Goal: Task Accomplishment & Management: Manage account settings

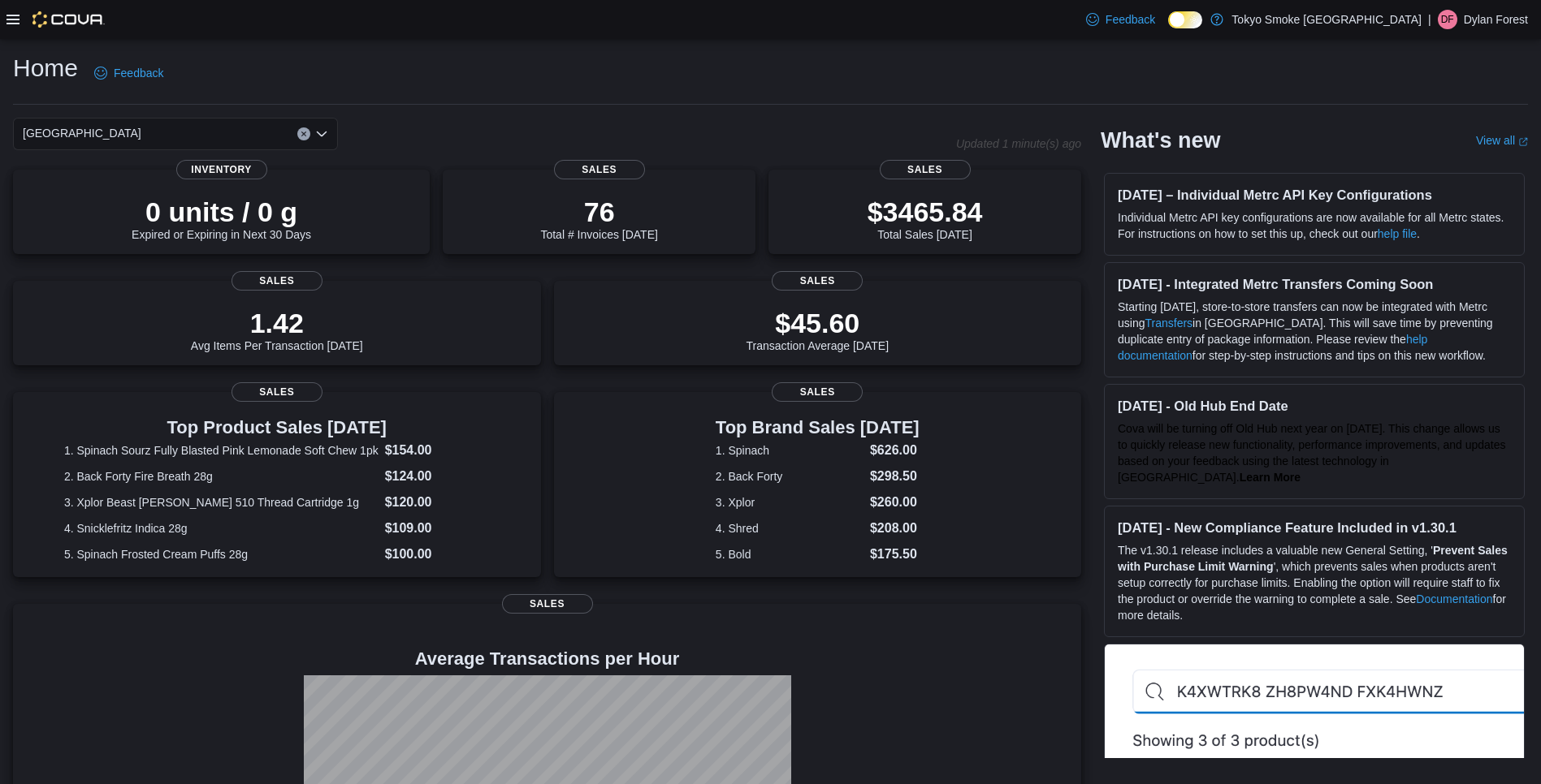
click at [16, 28] on div at bounding box center [56, 20] width 99 height 39
click at [17, 16] on icon at bounding box center [13, 20] width 13 height 10
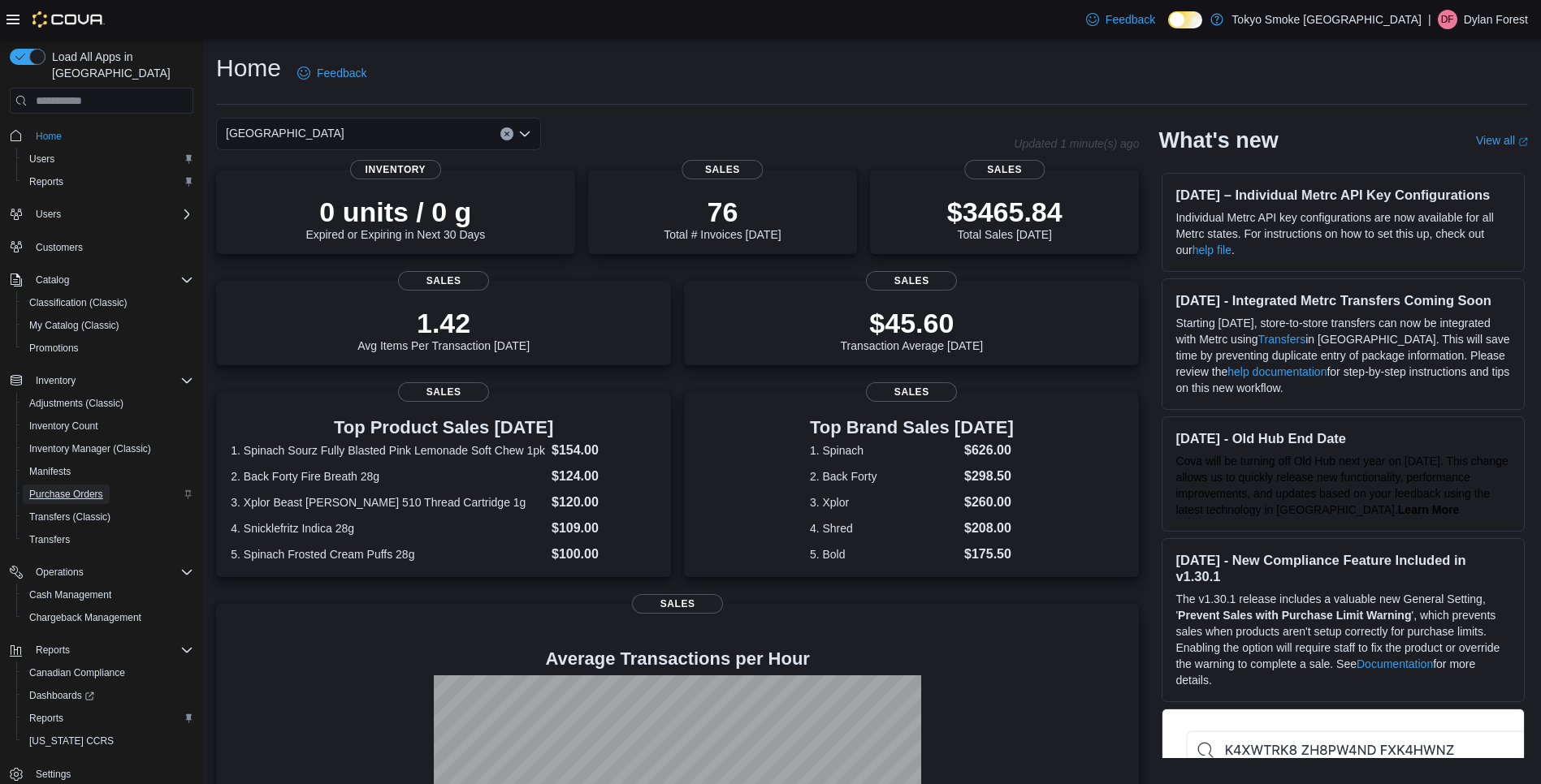
click at [91, 489] on span "Purchase Orders" at bounding box center [66, 494] width 74 height 13
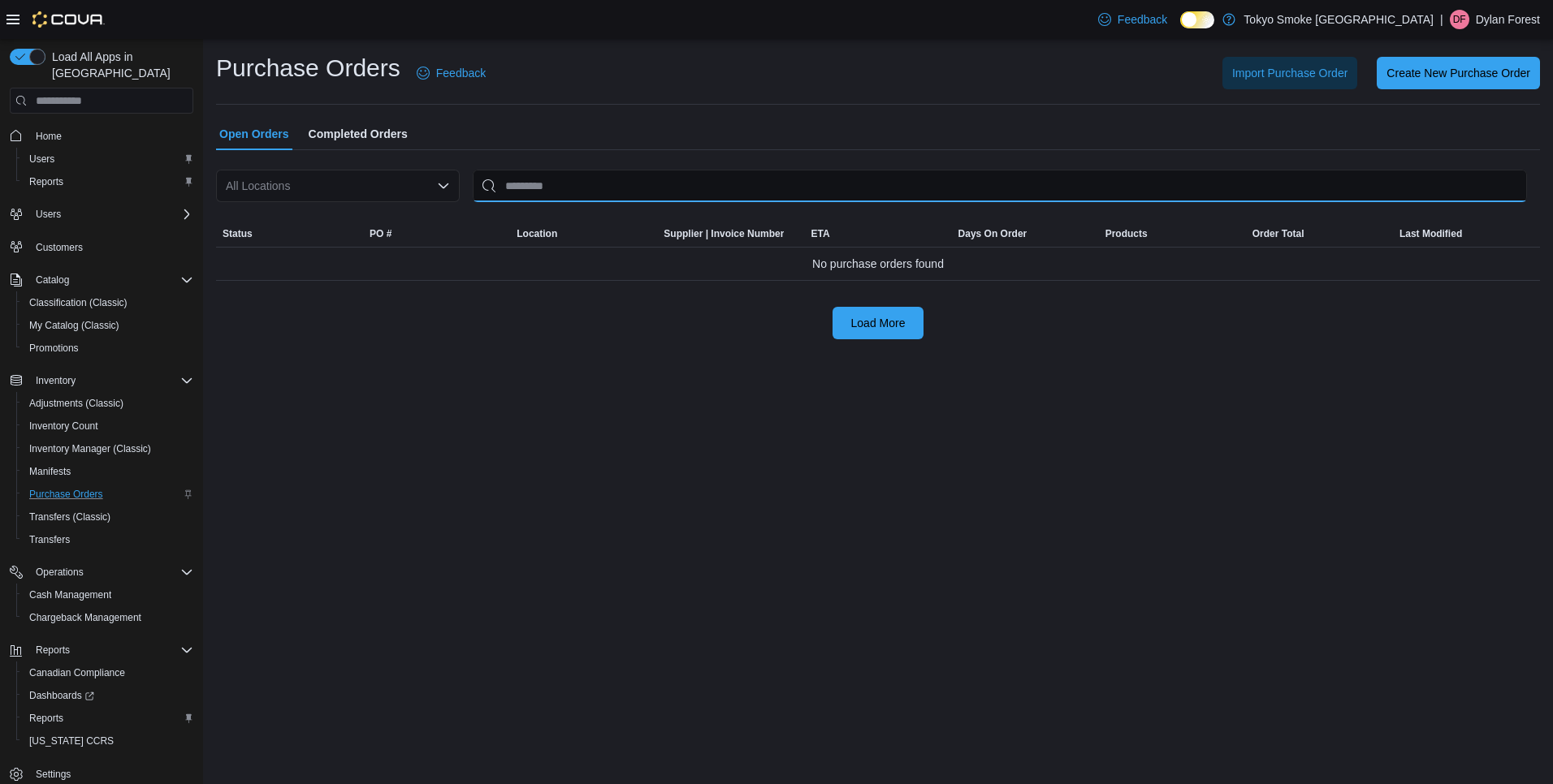
click at [542, 183] on input "This is a search bar. After typing your query, hit enter to filter the results …" at bounding box center [1000, 185] width 1055 height 32
paste input "**********"
click at [624, 185] on input "**********" at bounding box center [928, 185] width 909 height 32
paste input "*******"
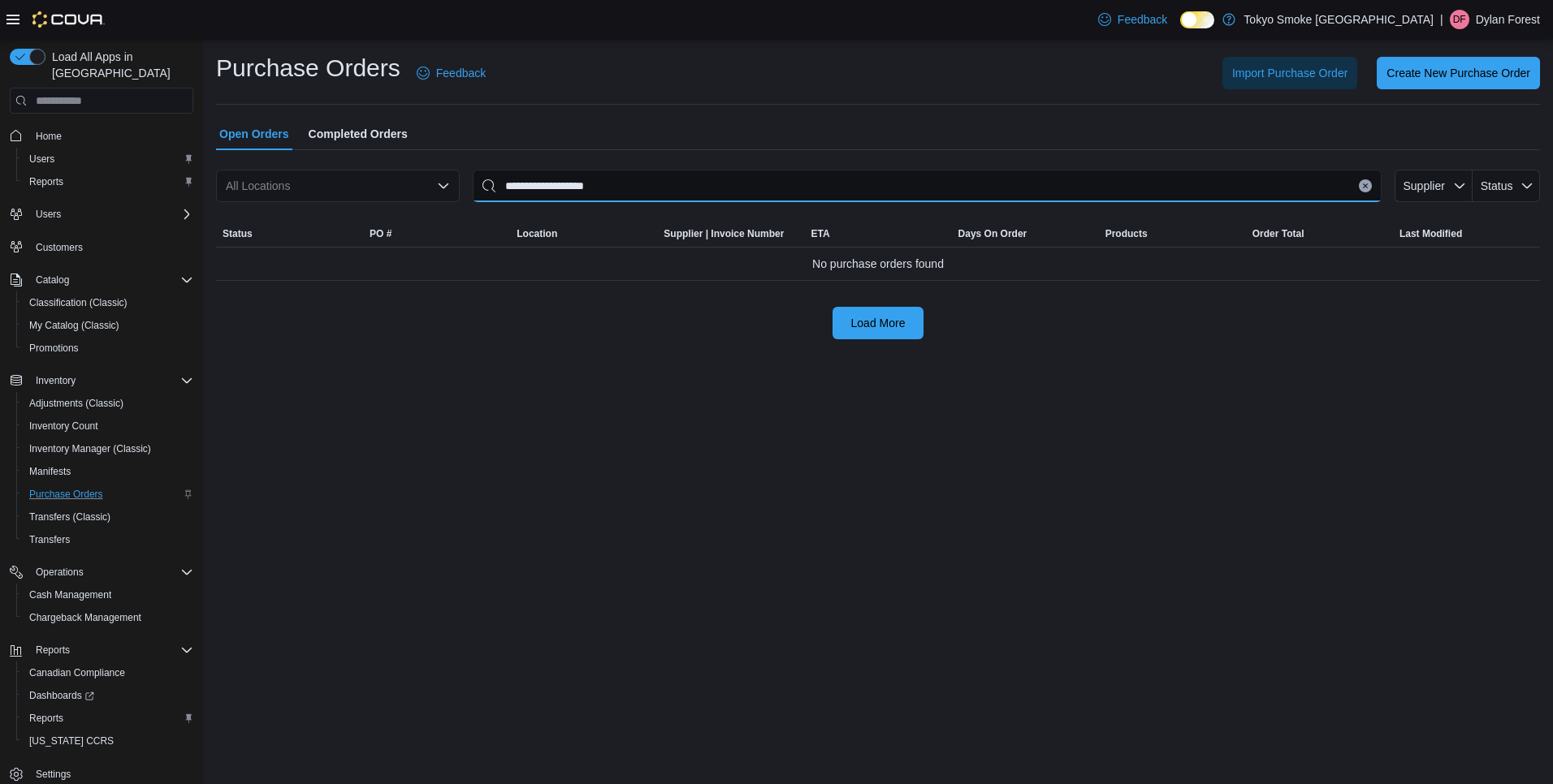
click at [624, 184] on input "**********" at bounding box center [928, 185] width 909 height 32
paste input "This is a search bar. After typing your query, hit enter to filter the results …"
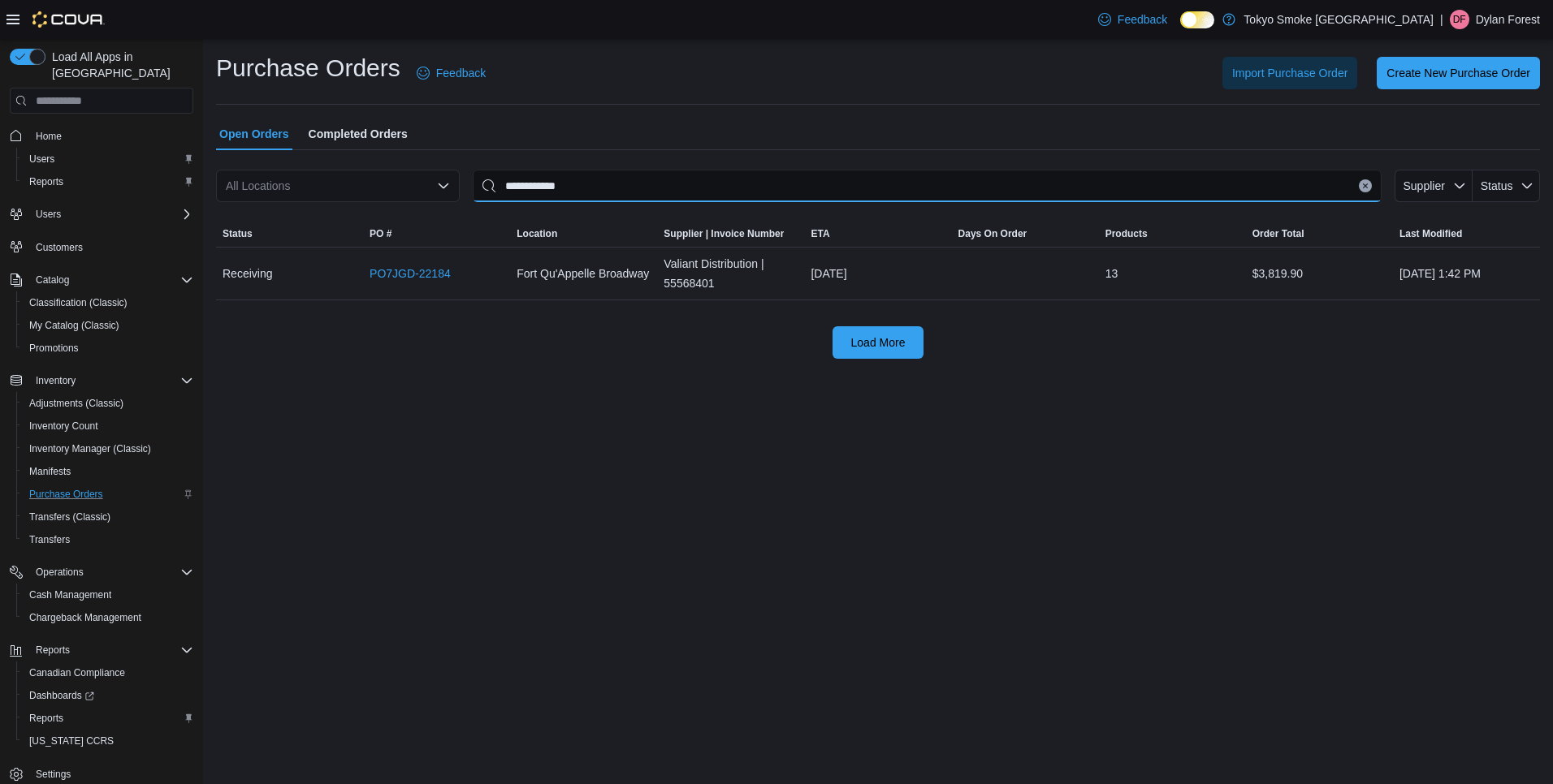
click at [851, 186] on input "**********" at bounding box center [928, 185] width 909 height 32
paste input "This is a search bar. After typing your query, hit enter to filter the results …"
type input "**********"
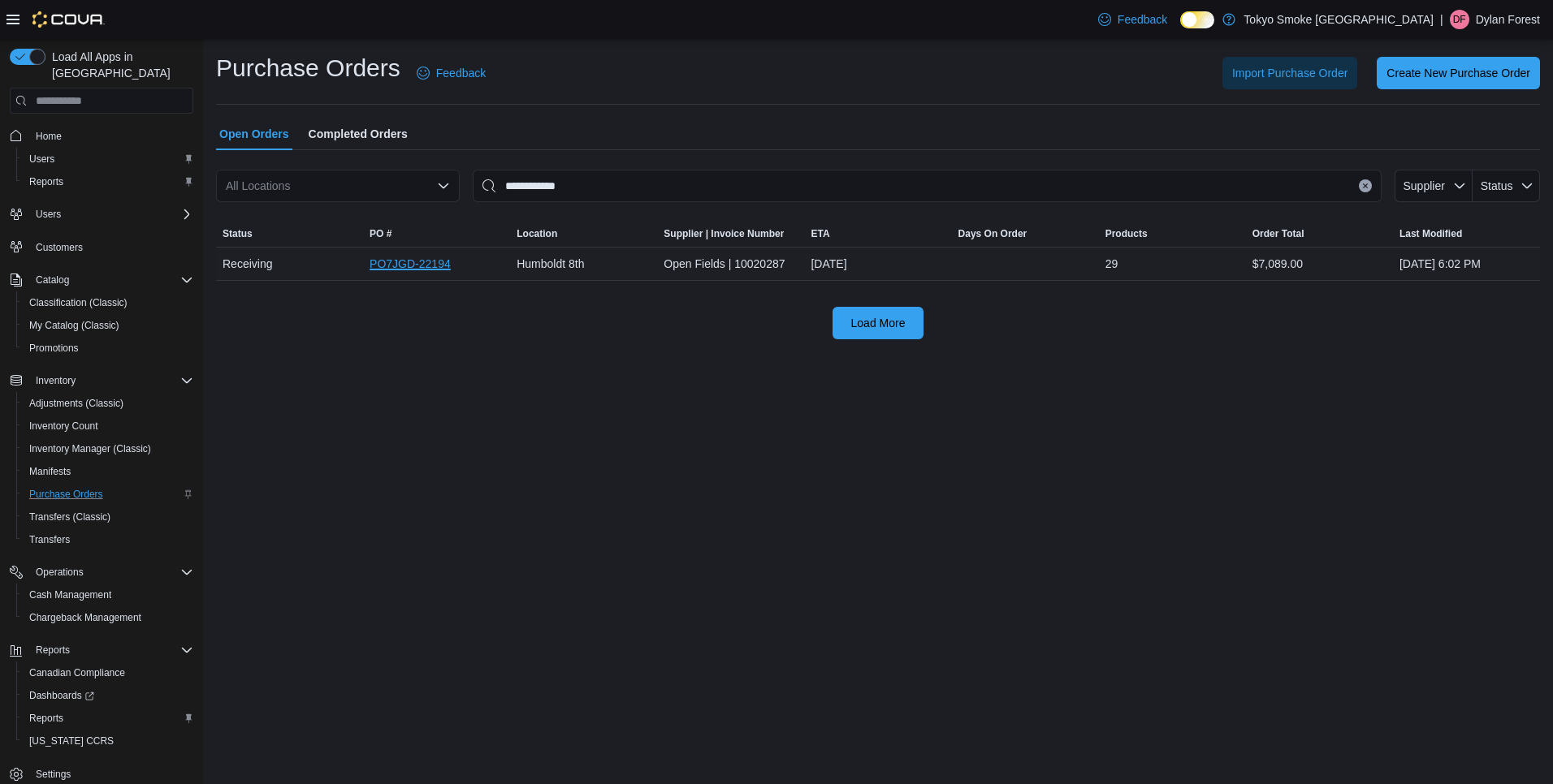
click at [400, 266] on link "PO7JGD-22194" at bounding box center [410, 264] width 81 height 20
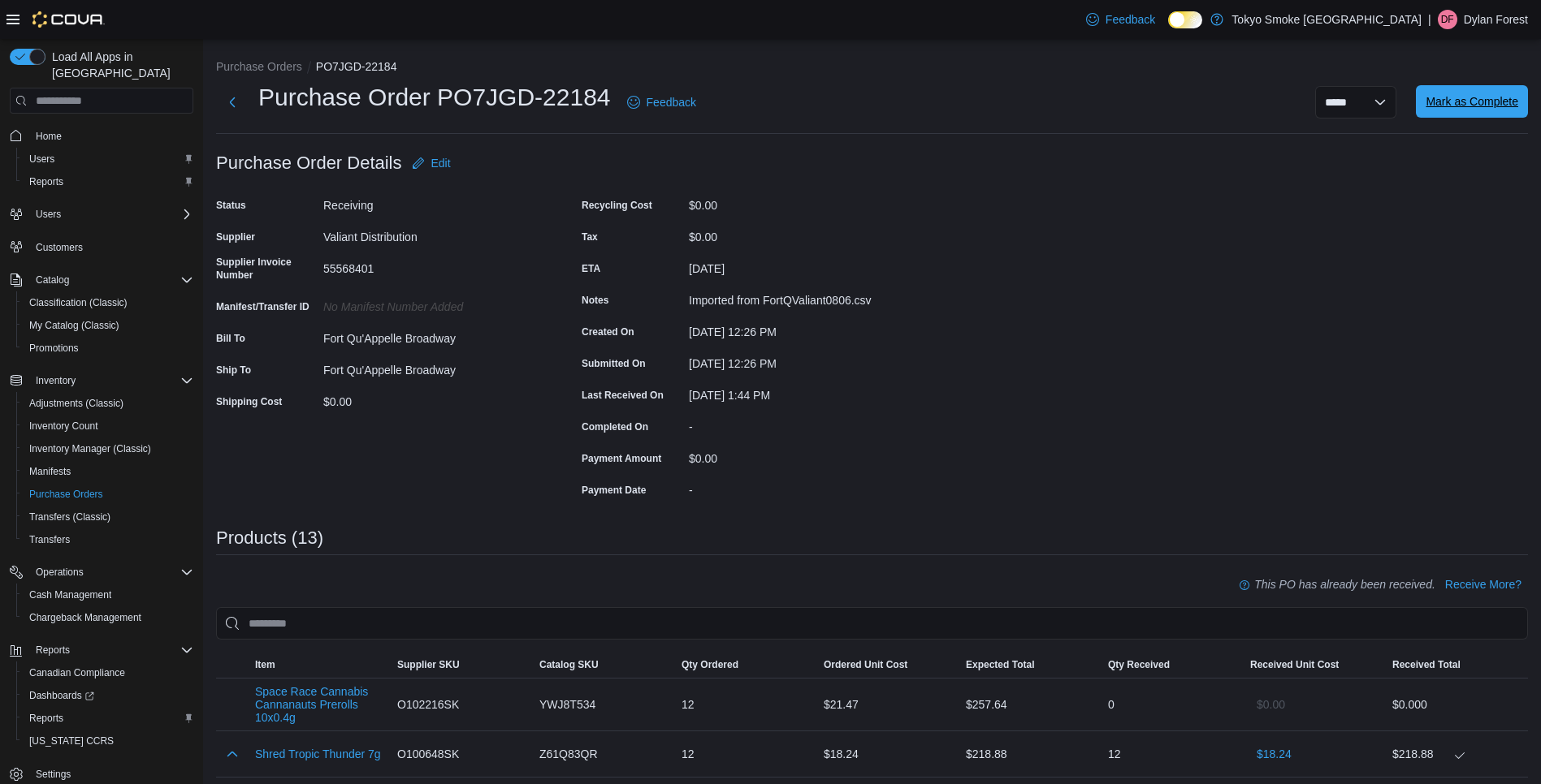
click at [1461, 104] on span "Mark as Complete" at bounding box center [1472, 101] width 93 height 17
click at [1489, 108] on span "Mark as Complete" at bounding box center [1472, 101] width 93 height 17
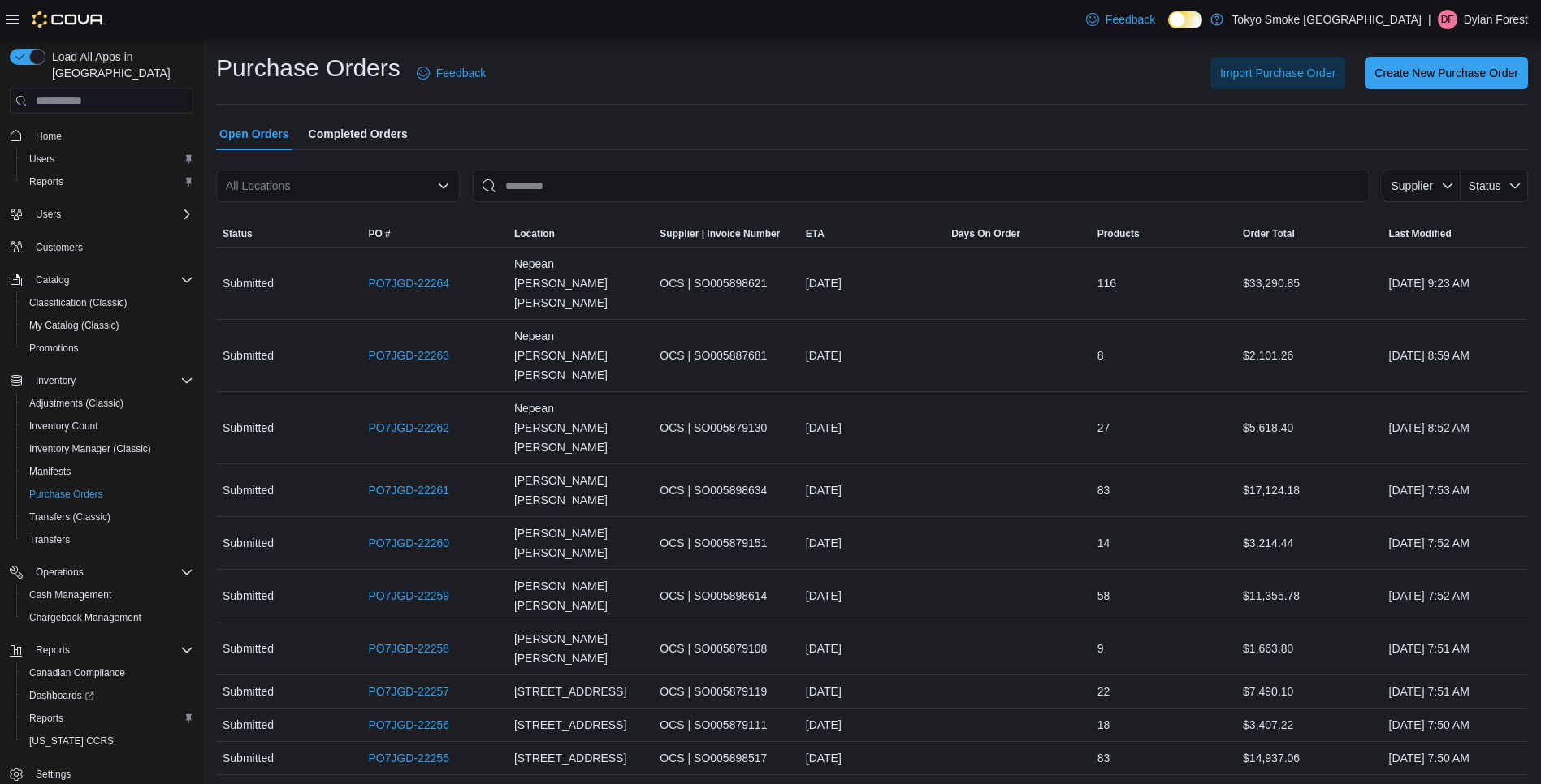
click at [344, 187] on div "All Locations" at bounding box center [338, 185] width 244 height 32
type input "***"
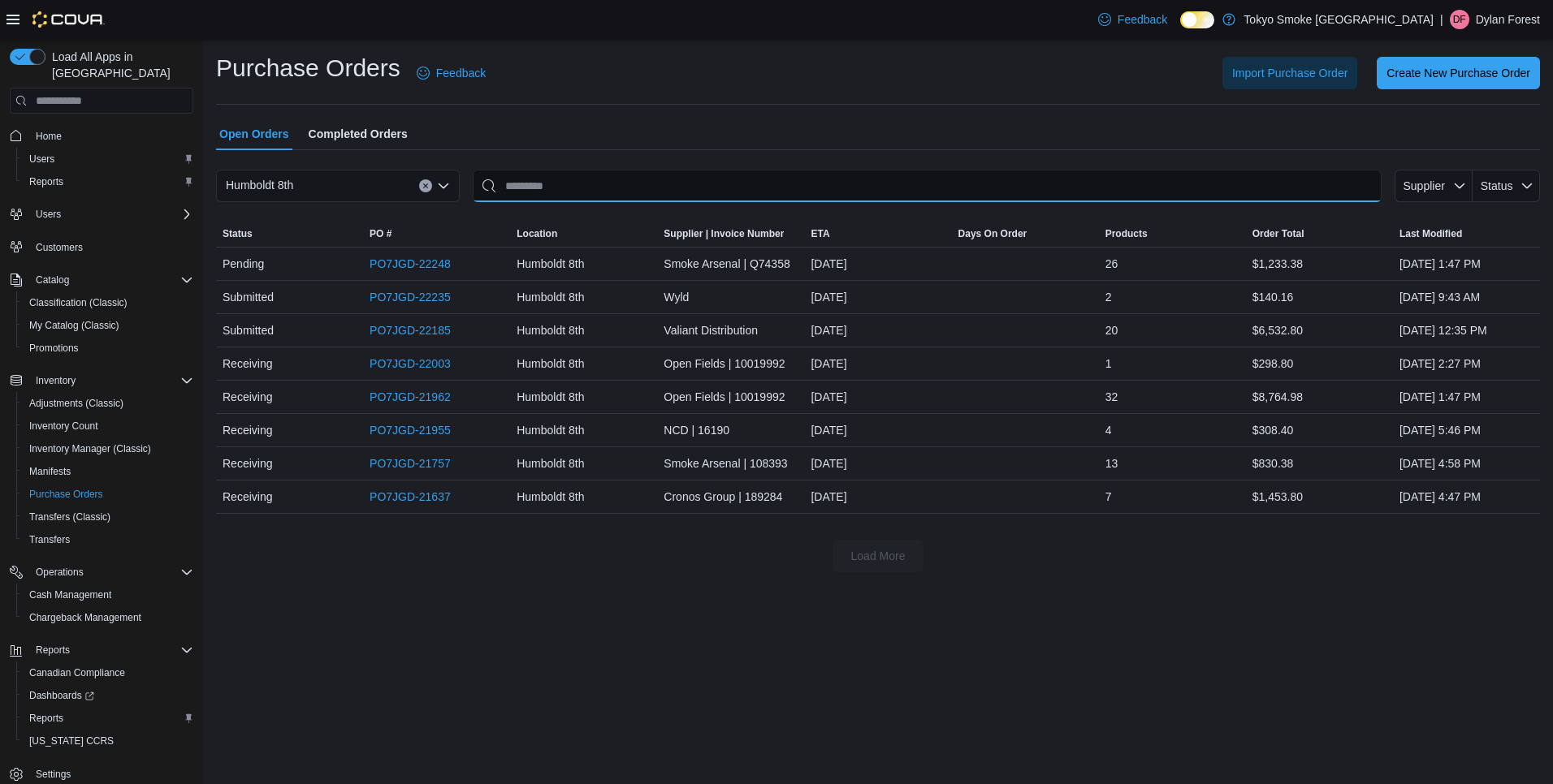
click at [629, 181] on input "This is a search bar. After typing your query, hit enter to filter the results …" at bounding box center [928, 185] width 909 height 32
type input "****"
click at [66, 710] on link "Reports" at bounding box center [46, 719] width 47 height 20
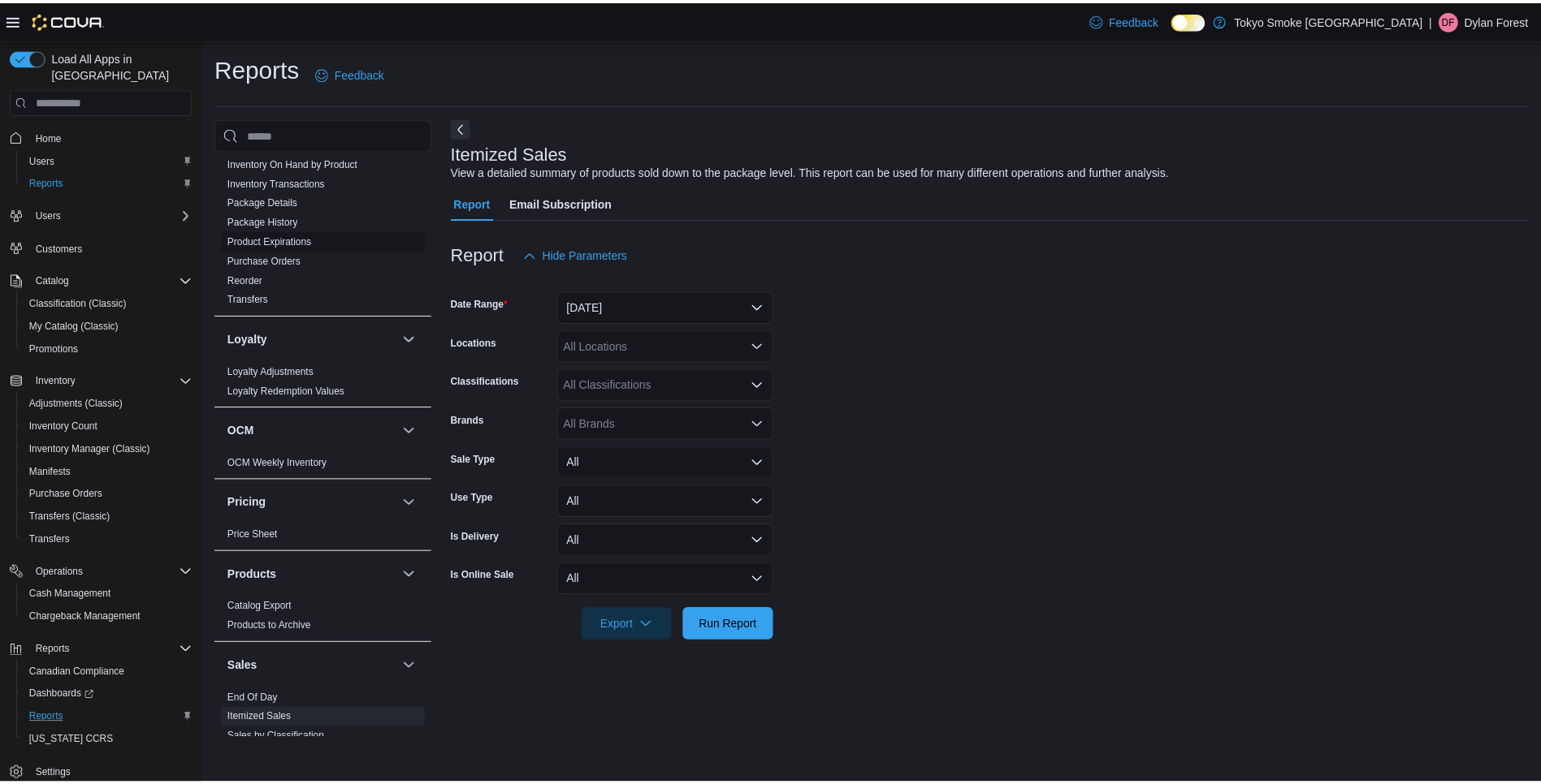
scroll to position [812, 0]
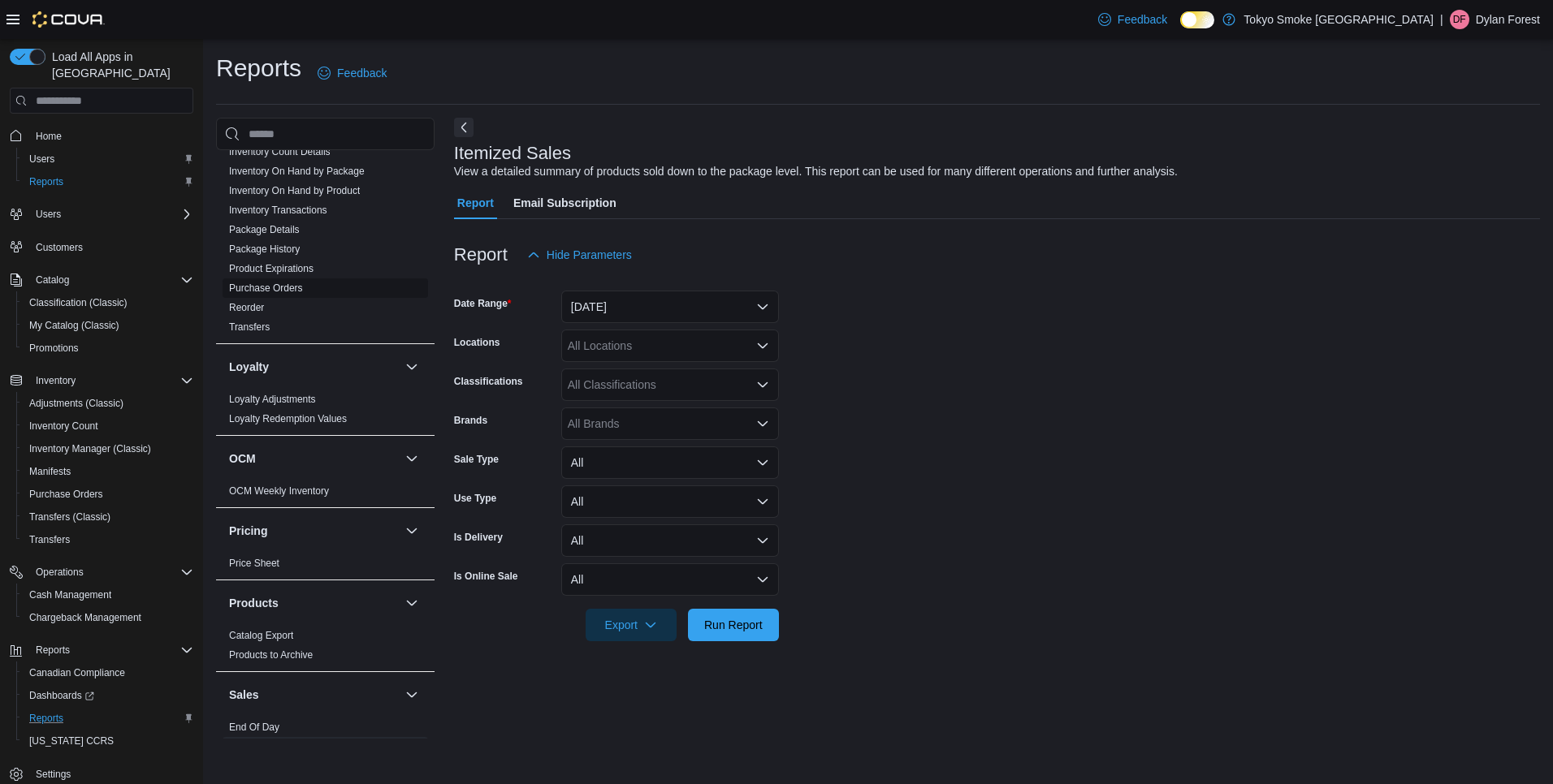
click at [290, 283] on link "Purchase Orders" at bounding box center [266, 289] width 74 height 12
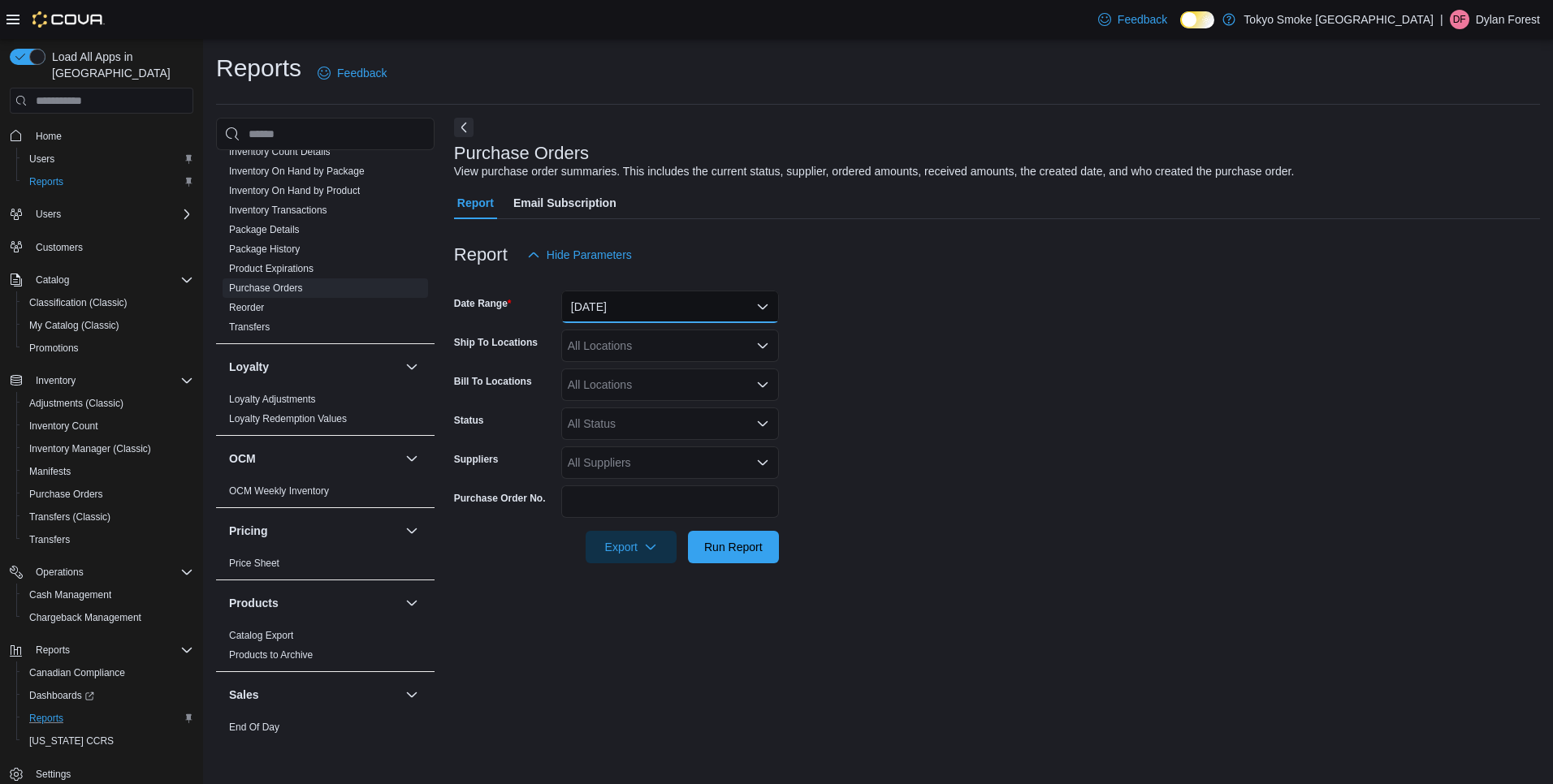
click at [616, 300] on button "Yesterday" at bounding box center [669, 306] width 218 height 32
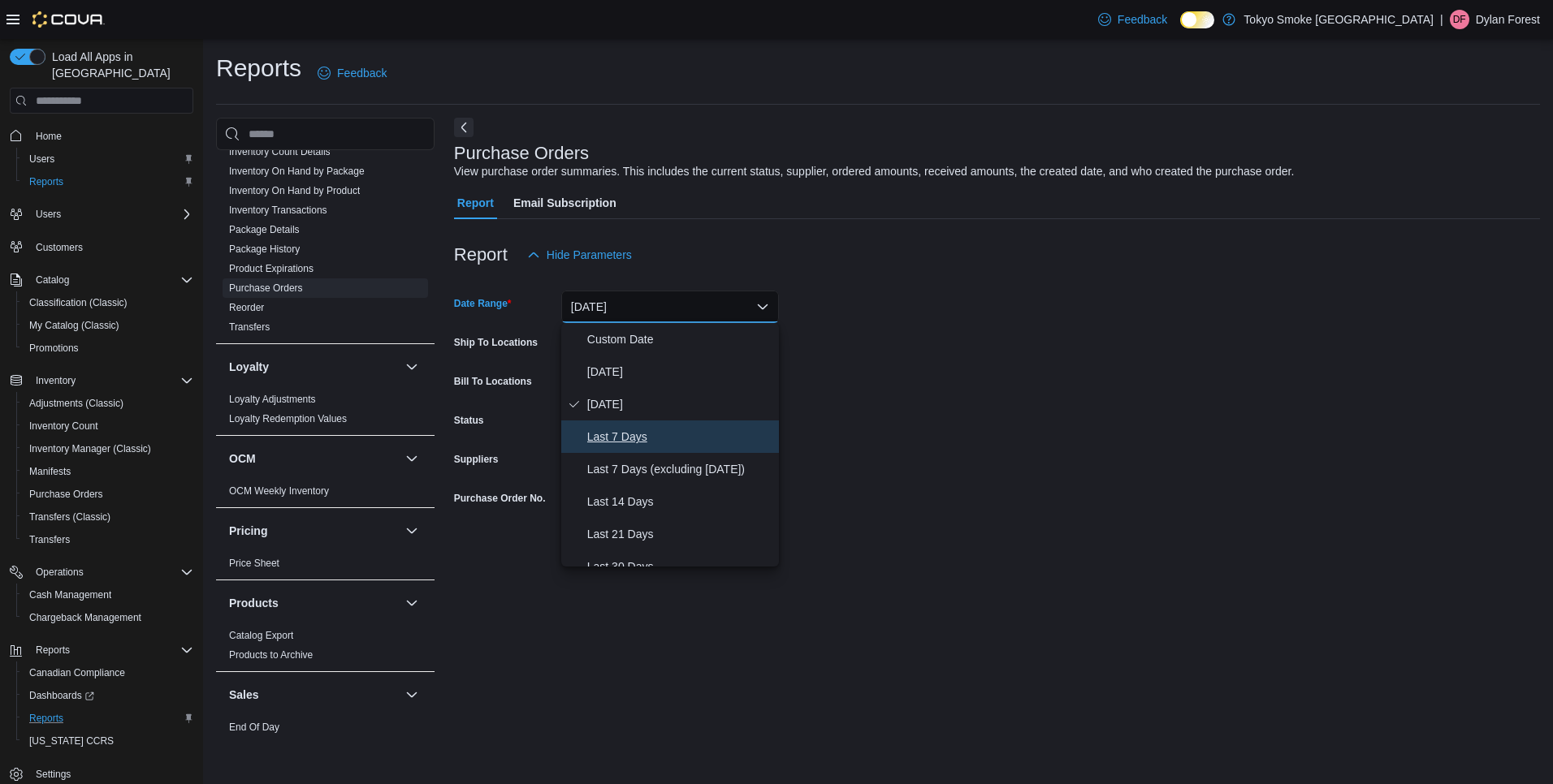
click at [633, 434] on span "Last 7 Days" at bounding box center [680, 437] width 185 height 20
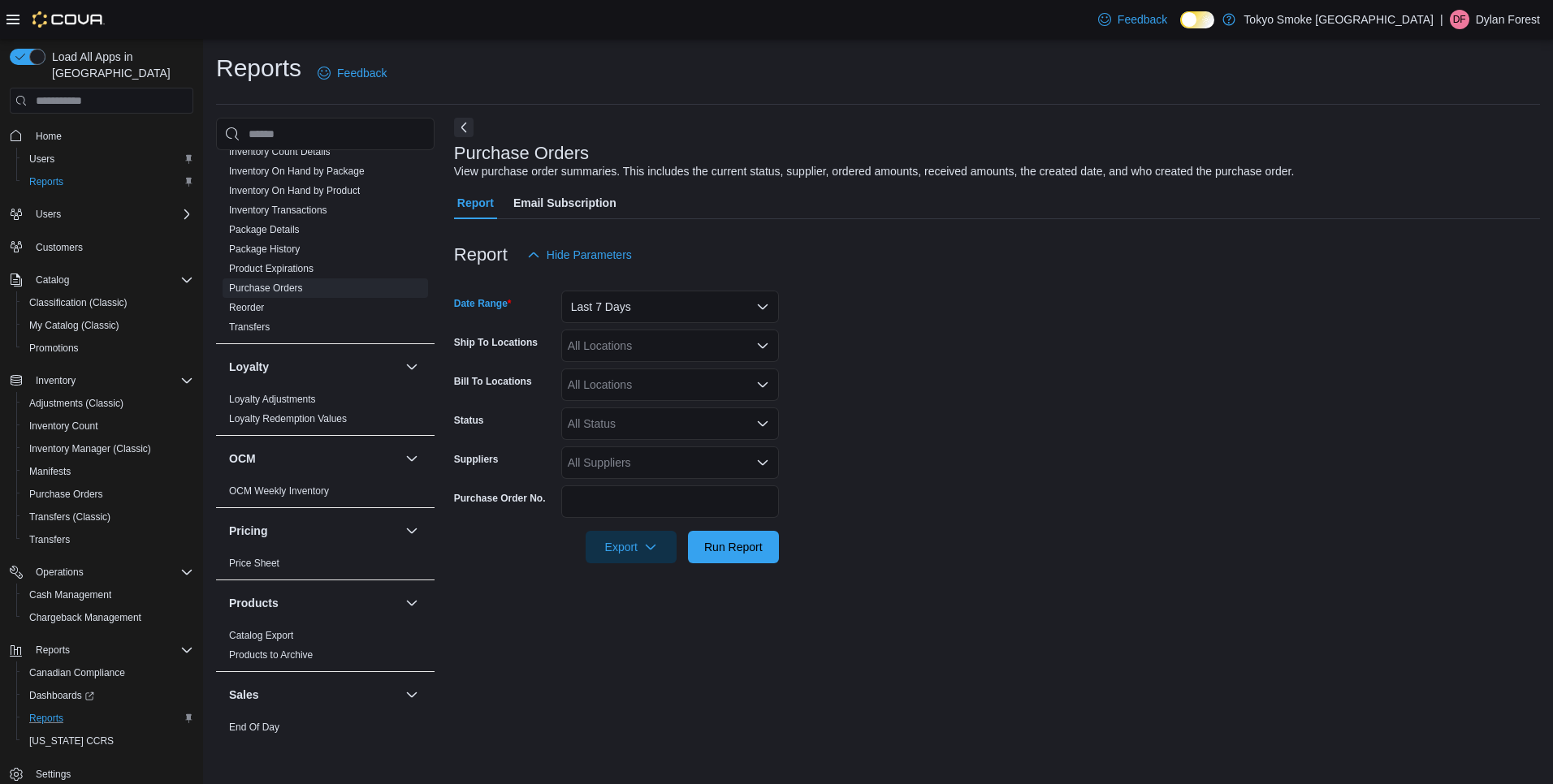
click at [619, 345] on div "All Locations" at bounding box center [669, 345] width 218 height 32
type input "***"
click at [655, 376] on span "Humboldt 8th" at bounding box center [638, 373] width 67 height 17
click at [1031, 376] on form "Date Range Last 7 Days Ship To Locations Humboldt 8th Bill To Locations All Loc…" at bounding box center [997, 417] width 1086 height 293
drag, startPoint x: 712, startPoint y: 548, endPoint x: 765, endPoint y: 518, distance: 60.9
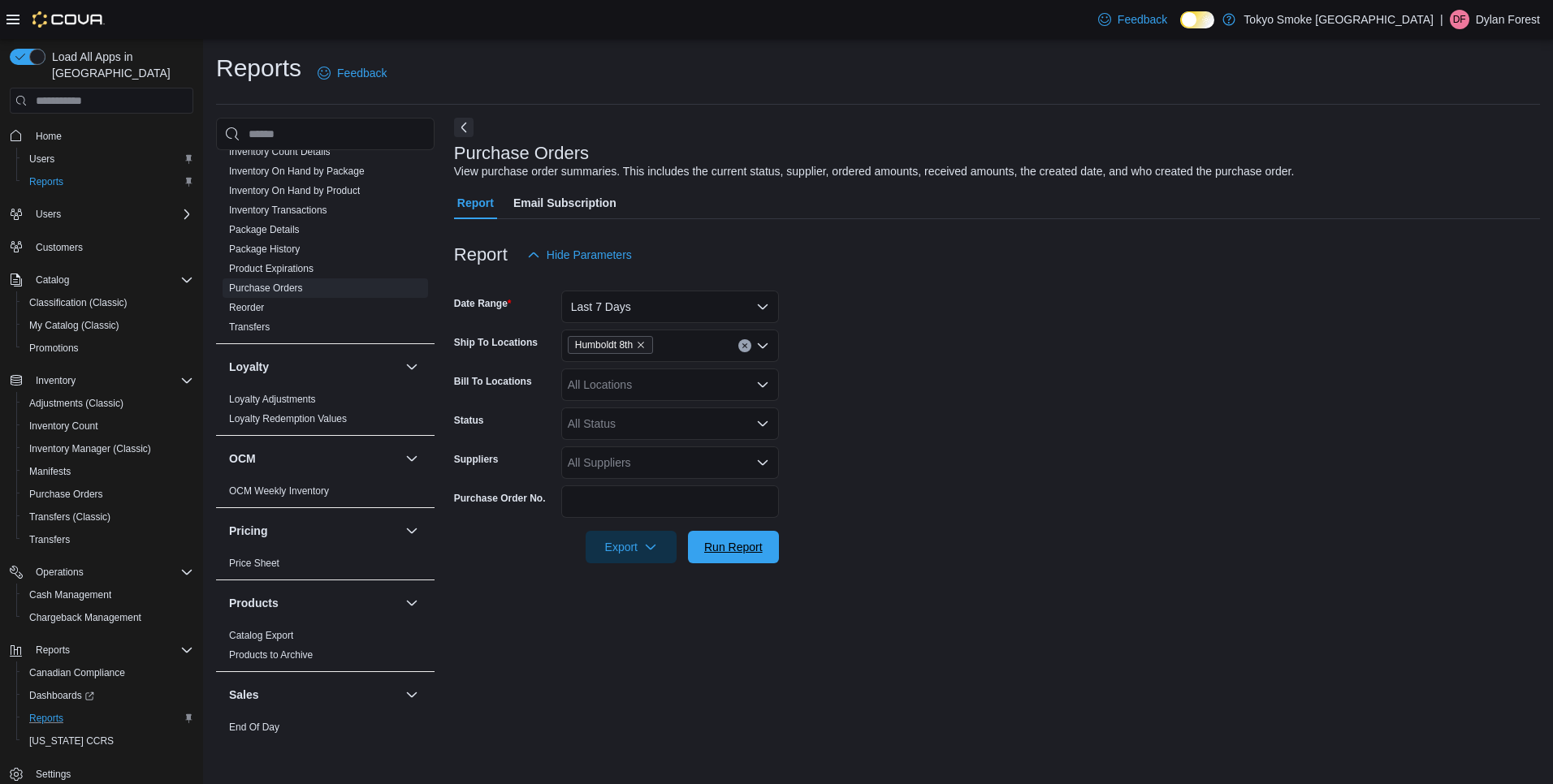
click at [713, 548] on span "Run Report" at bounding box center [734, 547] width 59 height 17
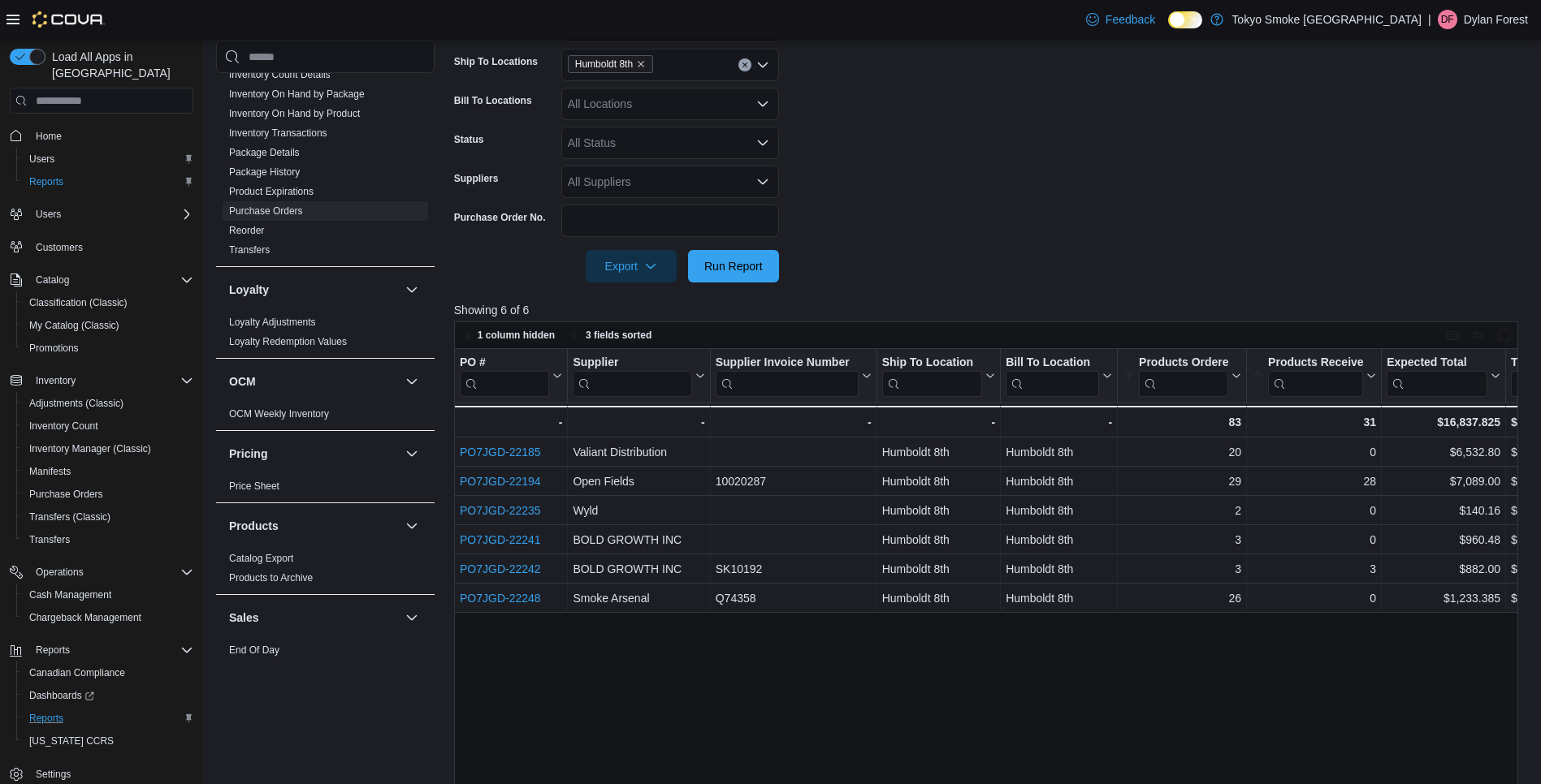
scroll to position [325, 0]
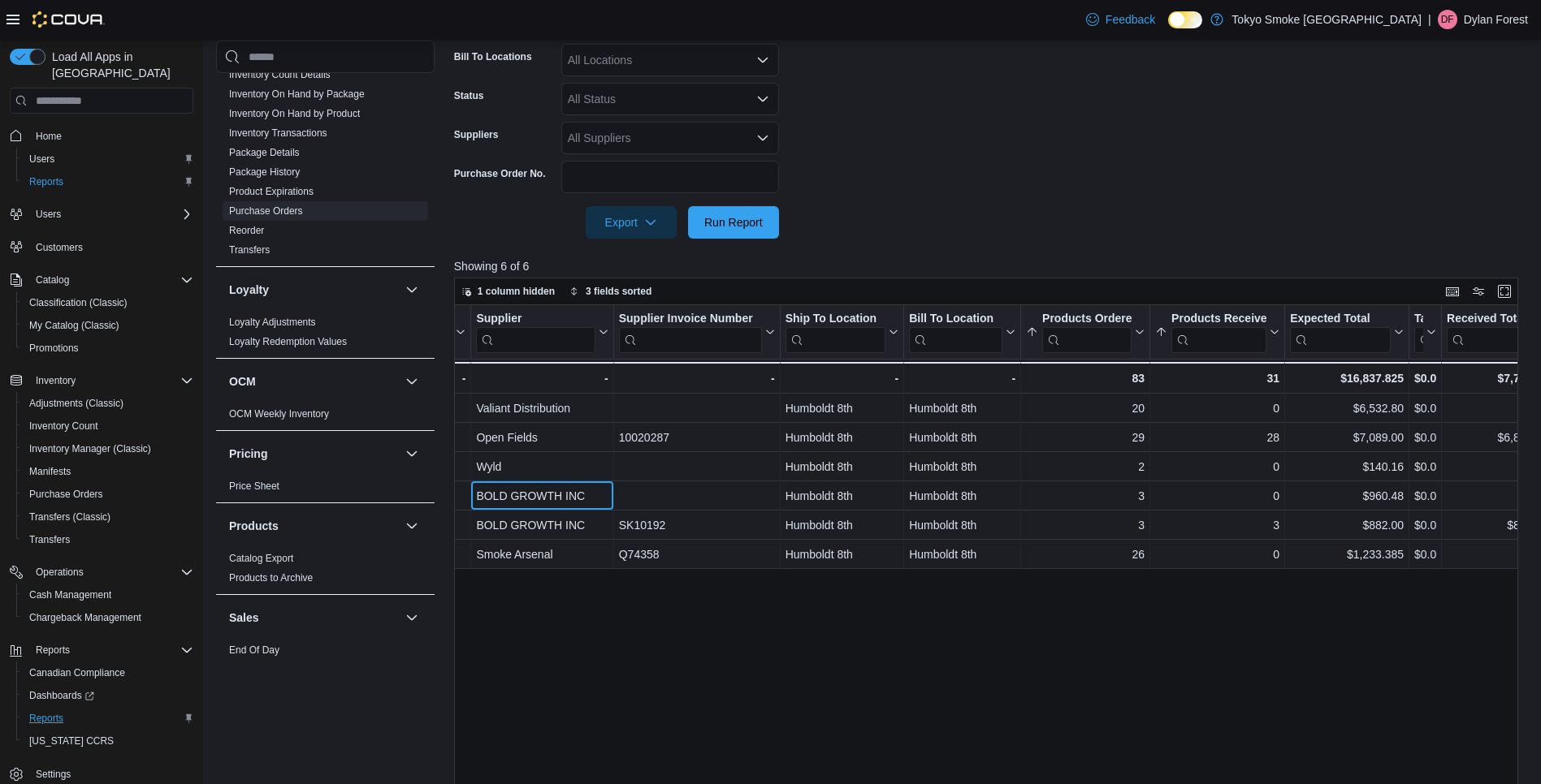
drag, startPoint x: 731, startPoint y: 508, endPoint x: 750, endPoint y: 509, distance: 19.0
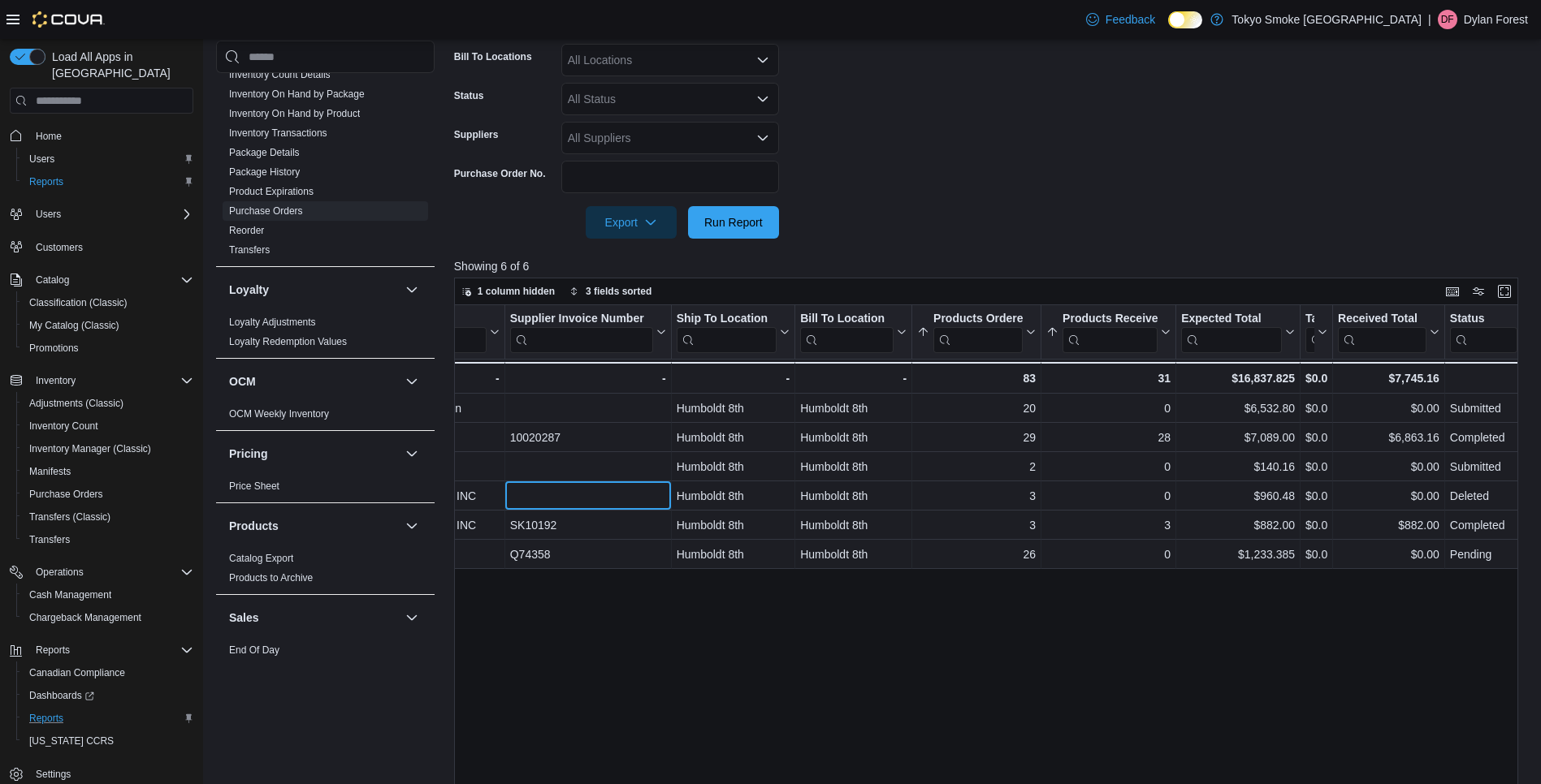
drag, startPoint x: 750, startPoint y: 509, endPoint x: 785, endPoint y: 509, distance: 35.0
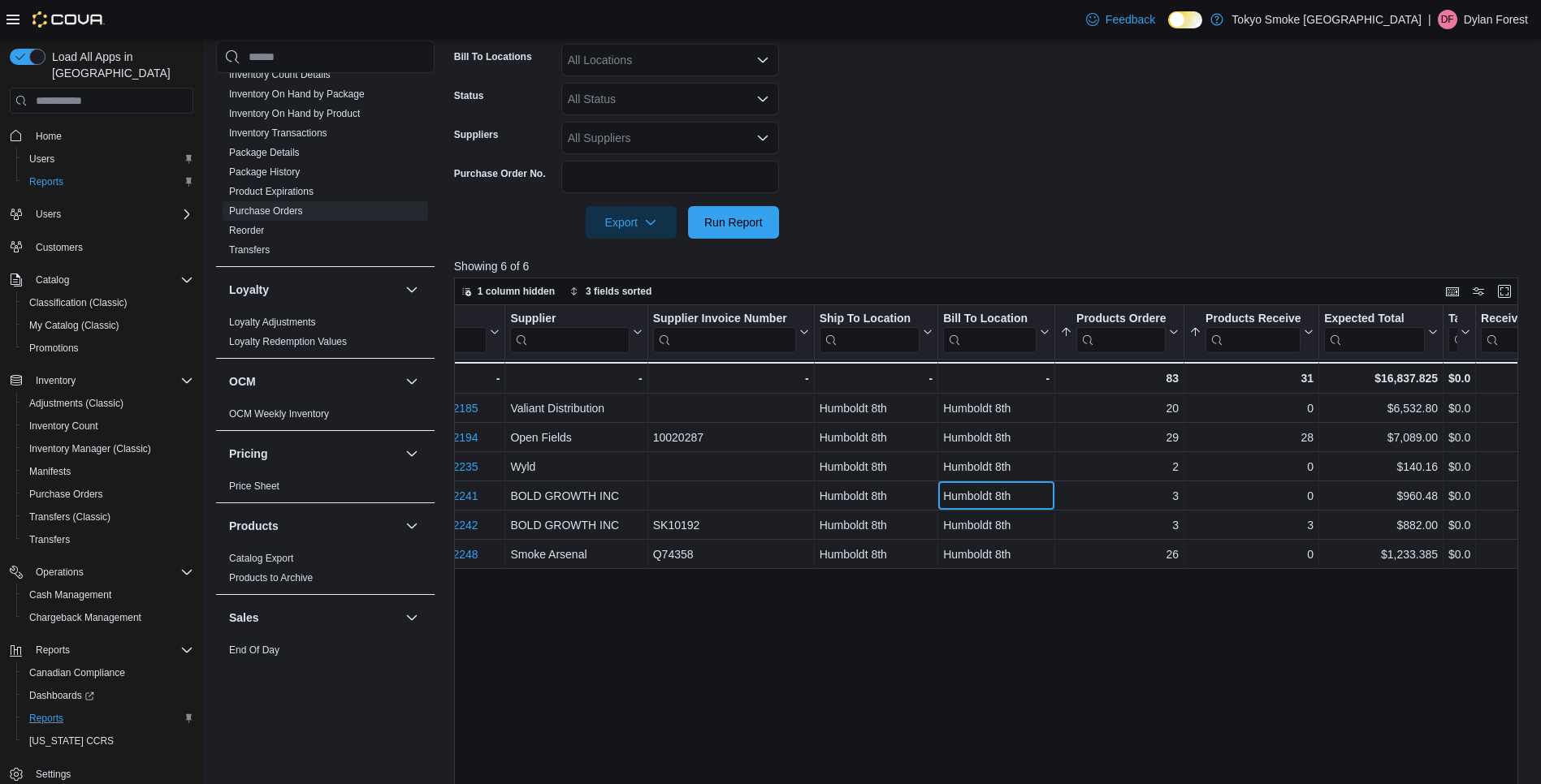
scroll to position [0, 0]
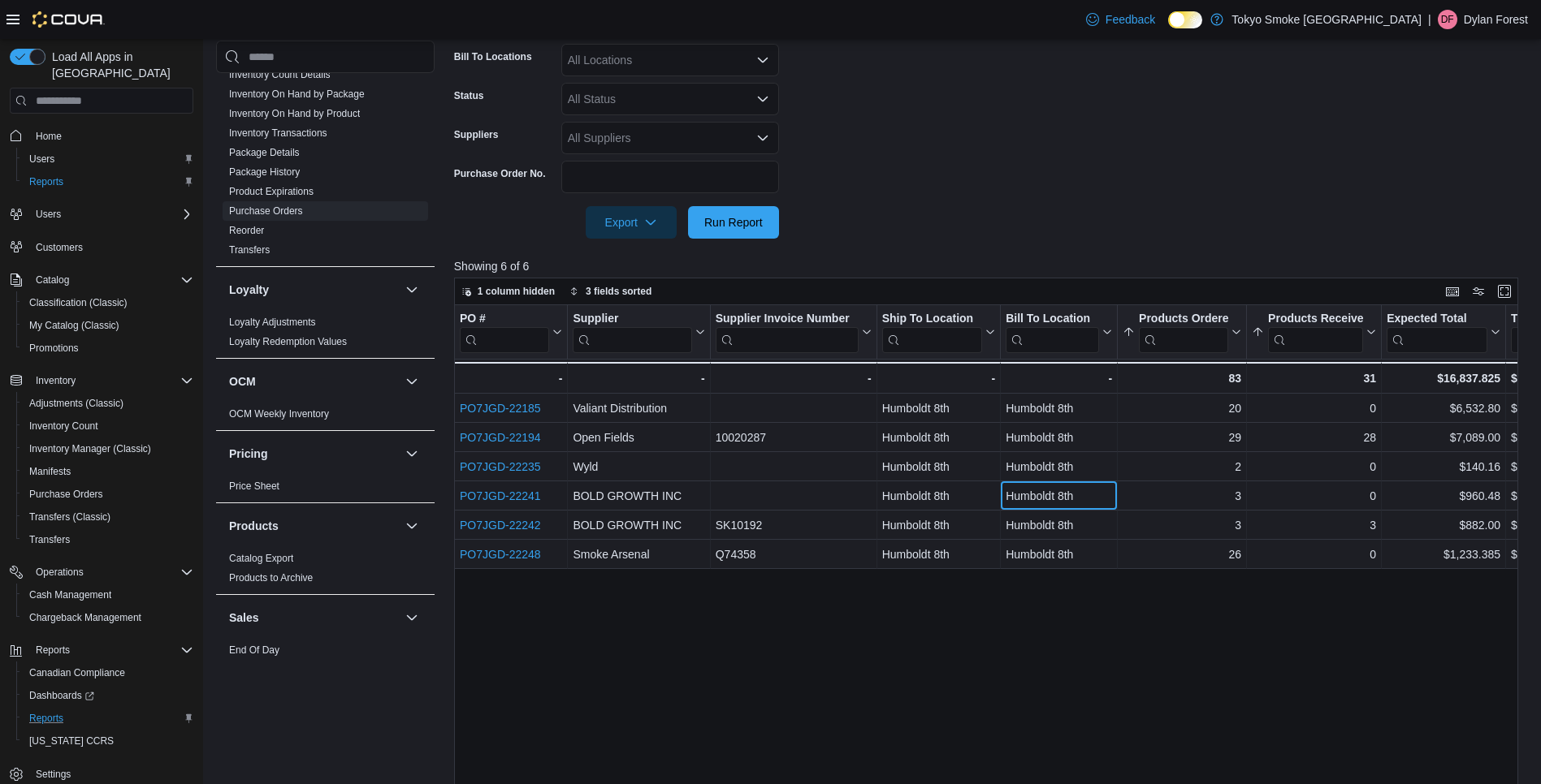
drag, startPoint x: 817, startPoint y: 501, endPoint x: 670, endPoint y: 501, distance: 147.0
drag, startPoint x: 489, startPoint y: 500, endPoint x: 928, endPoint y: 610, distance: 452.6
click at [1026, 613] on div "PO # Click to view column header actions Supplier Click to view column header a…" at bounding box center [992, 605] width 1076 height 600
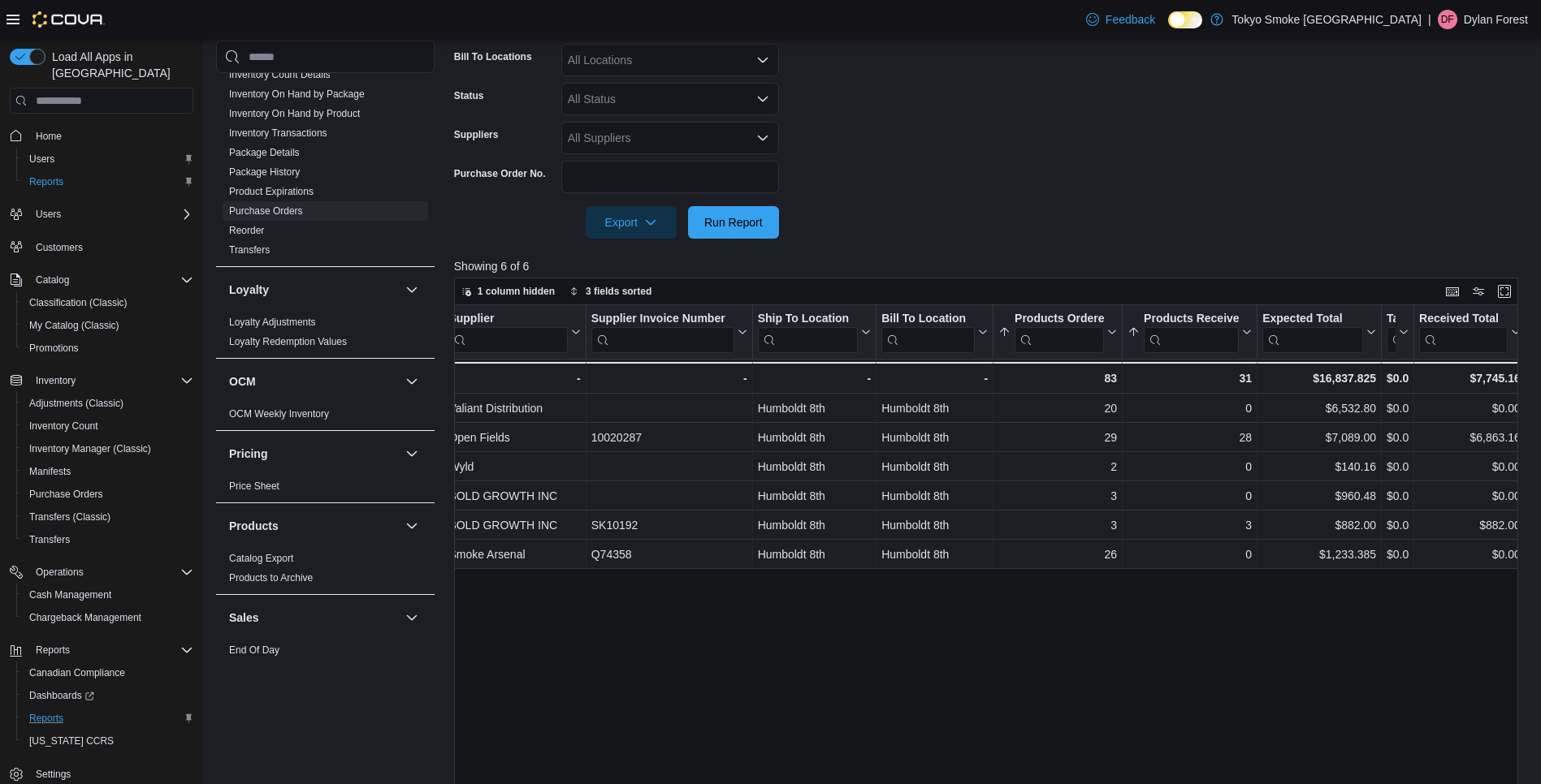
scroll to position [0, 358]
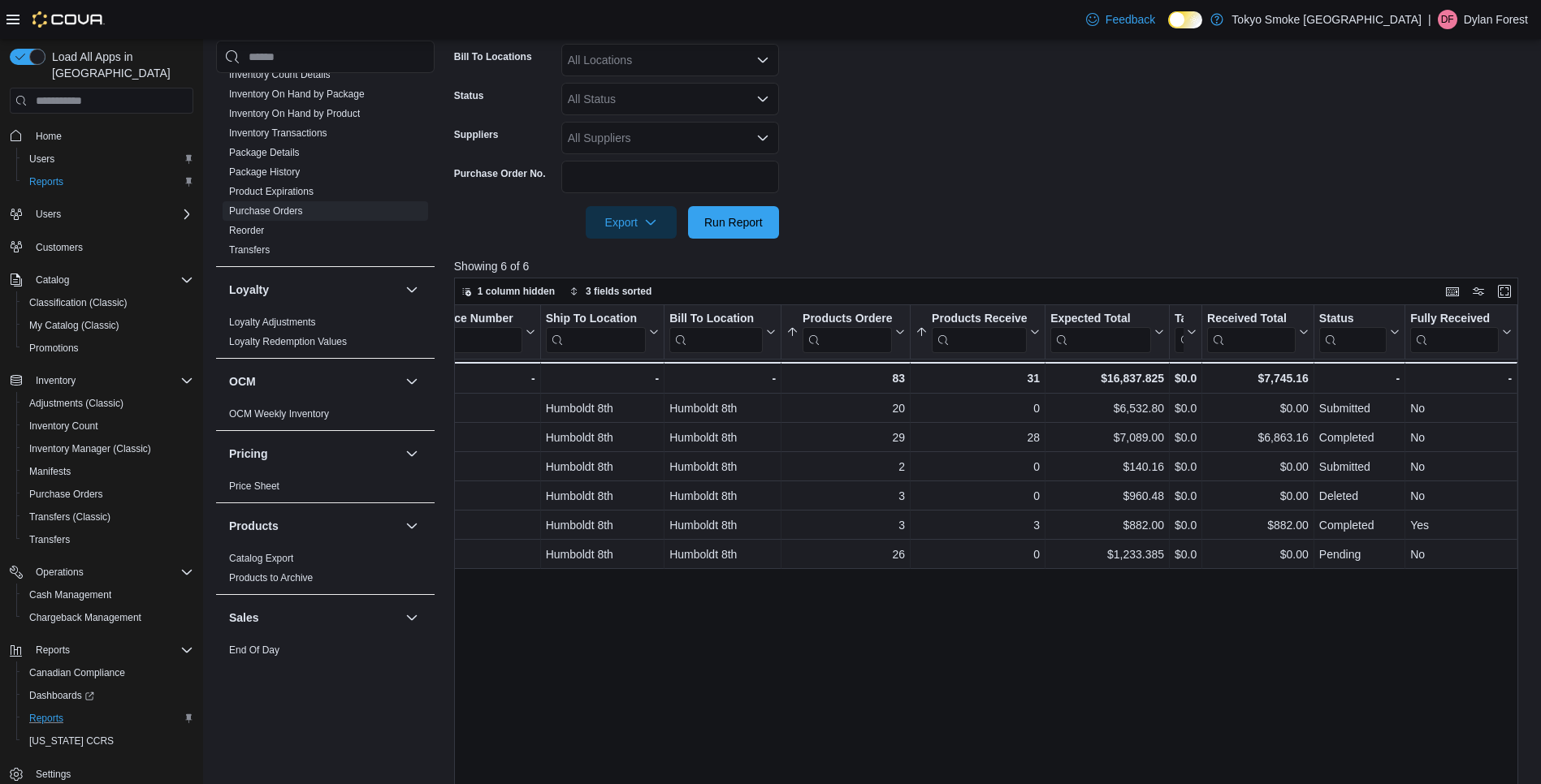
drag, startPoint x: 829, startPoint y: 595, endPoint x: 926, endPoint y: 599, distance: 97.1
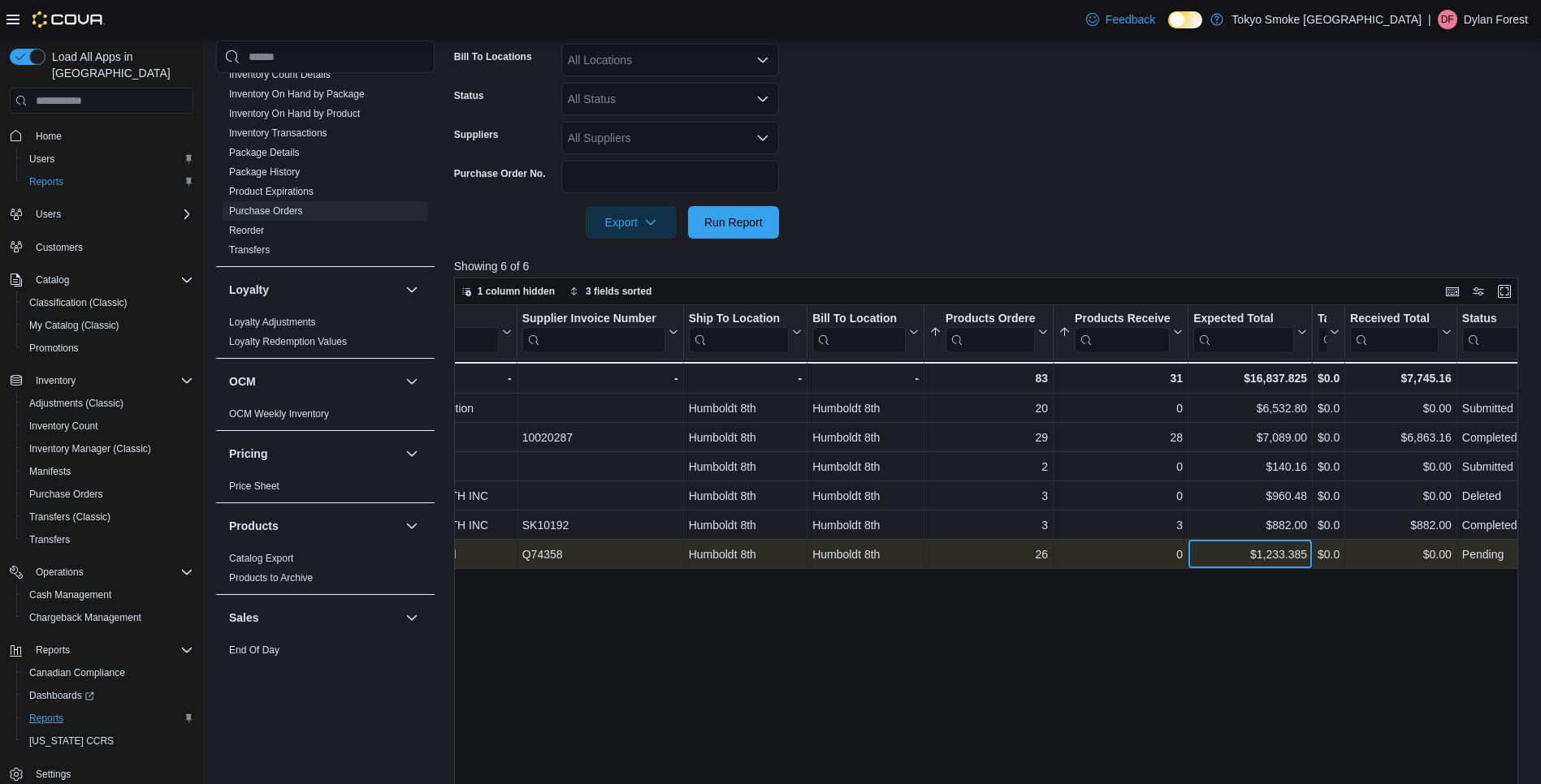
scroll to position [0, 0]
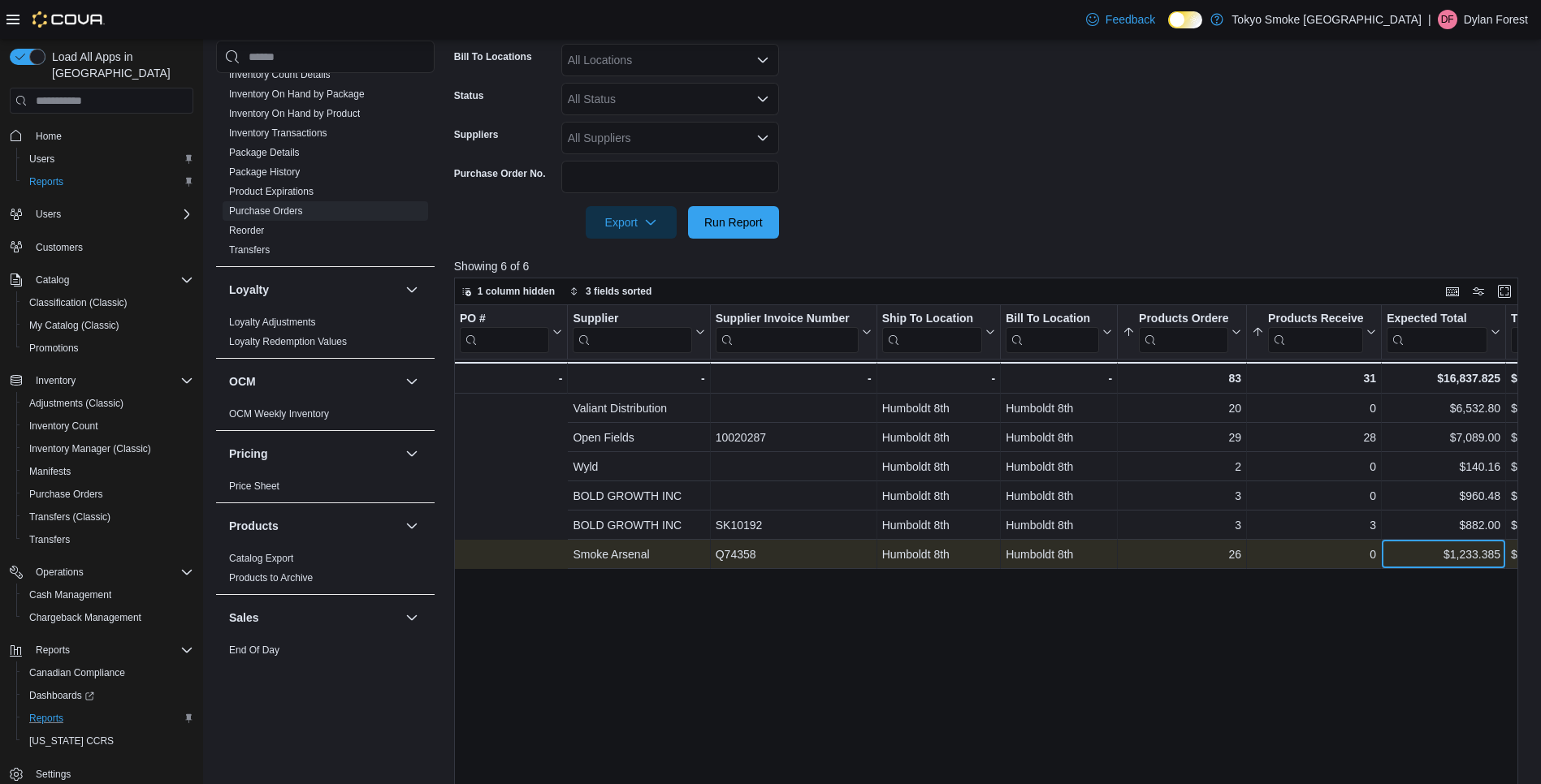
drag, startPoint x: 946, startPoint y: 561, endPoint x: 694, endPoint y: 556, distance: 252.0
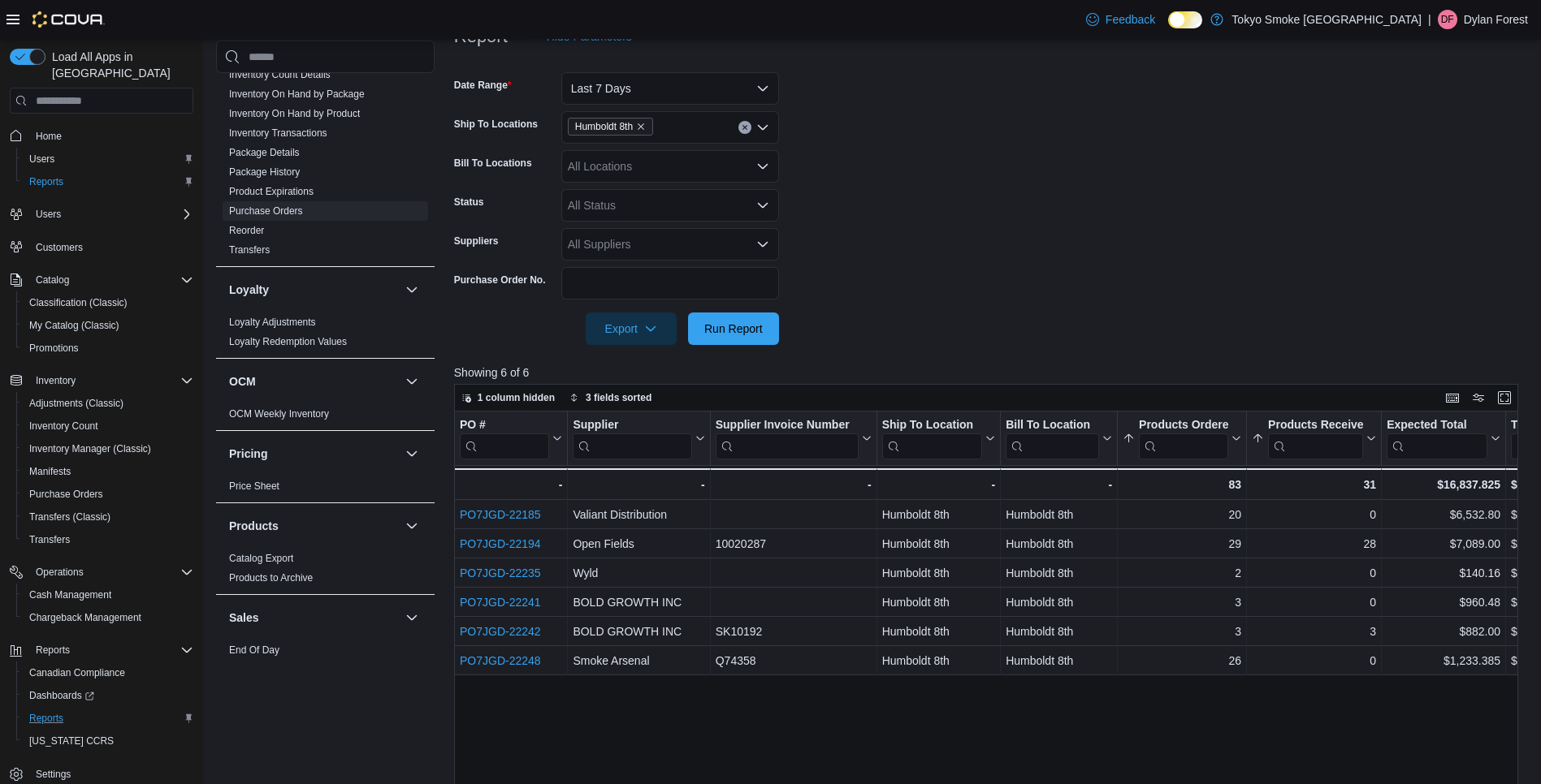
scroll to position [81, 0]
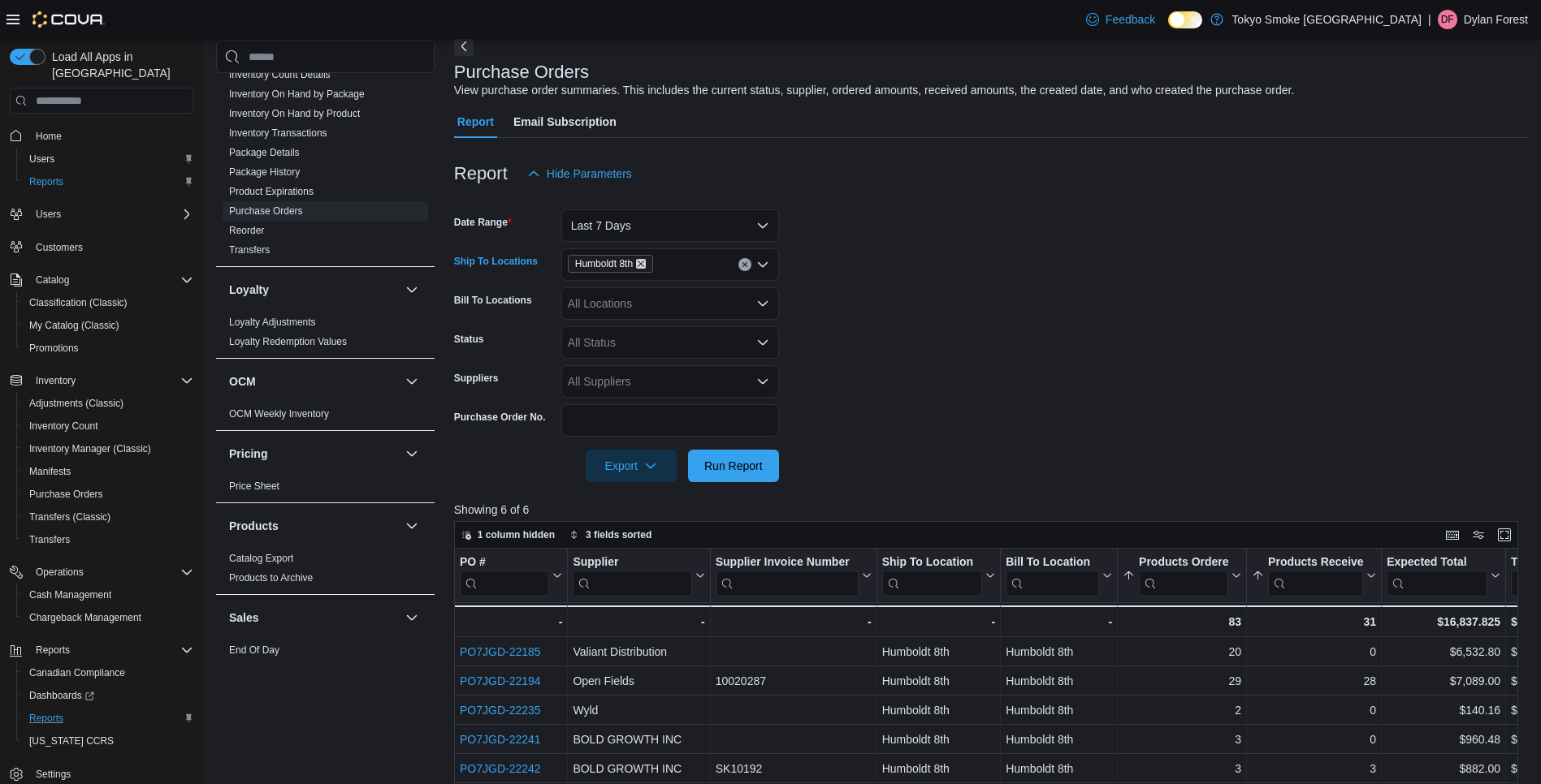
click at [646, 260] on icon "Remove Humboldt 8th from selection in this group" at bounding box center [641, 264] width 10 height 10
type input "***"
click at [691, 286] on span "[PERSON_NAME] [PERSON_NAME]" at bounding box center [699, 292] width 190 height 17
click at [988, 329] on form "Date Range Last 7 Days Ship To Locations Melville Prince William Bill To Locati…" at bounding box center [992, 336] width 1076 height 293
click at [761, 464] on span "Run Report" at bounding box center [733, 465] width 59 height 17
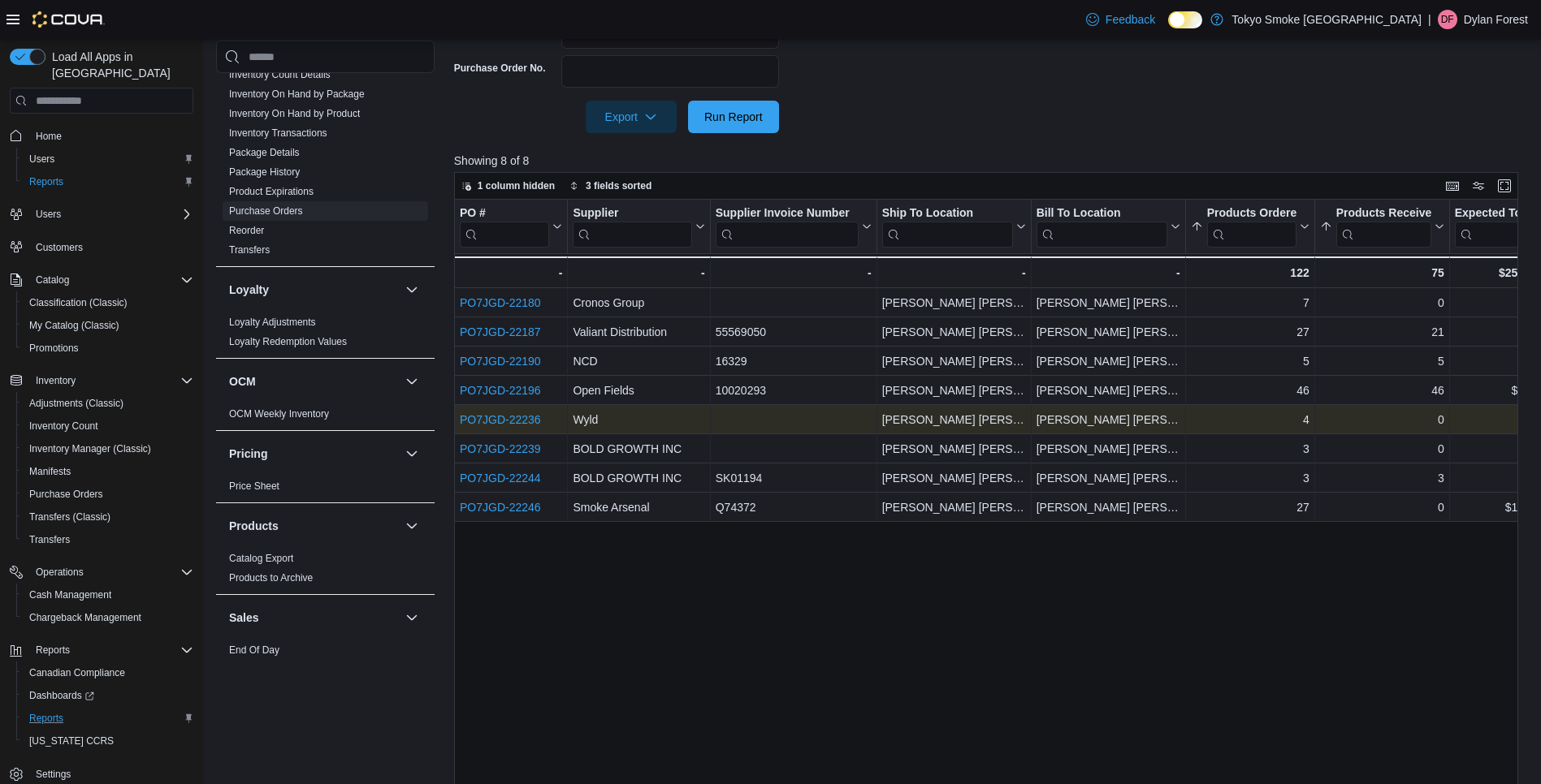
scroll to position [459, 0]
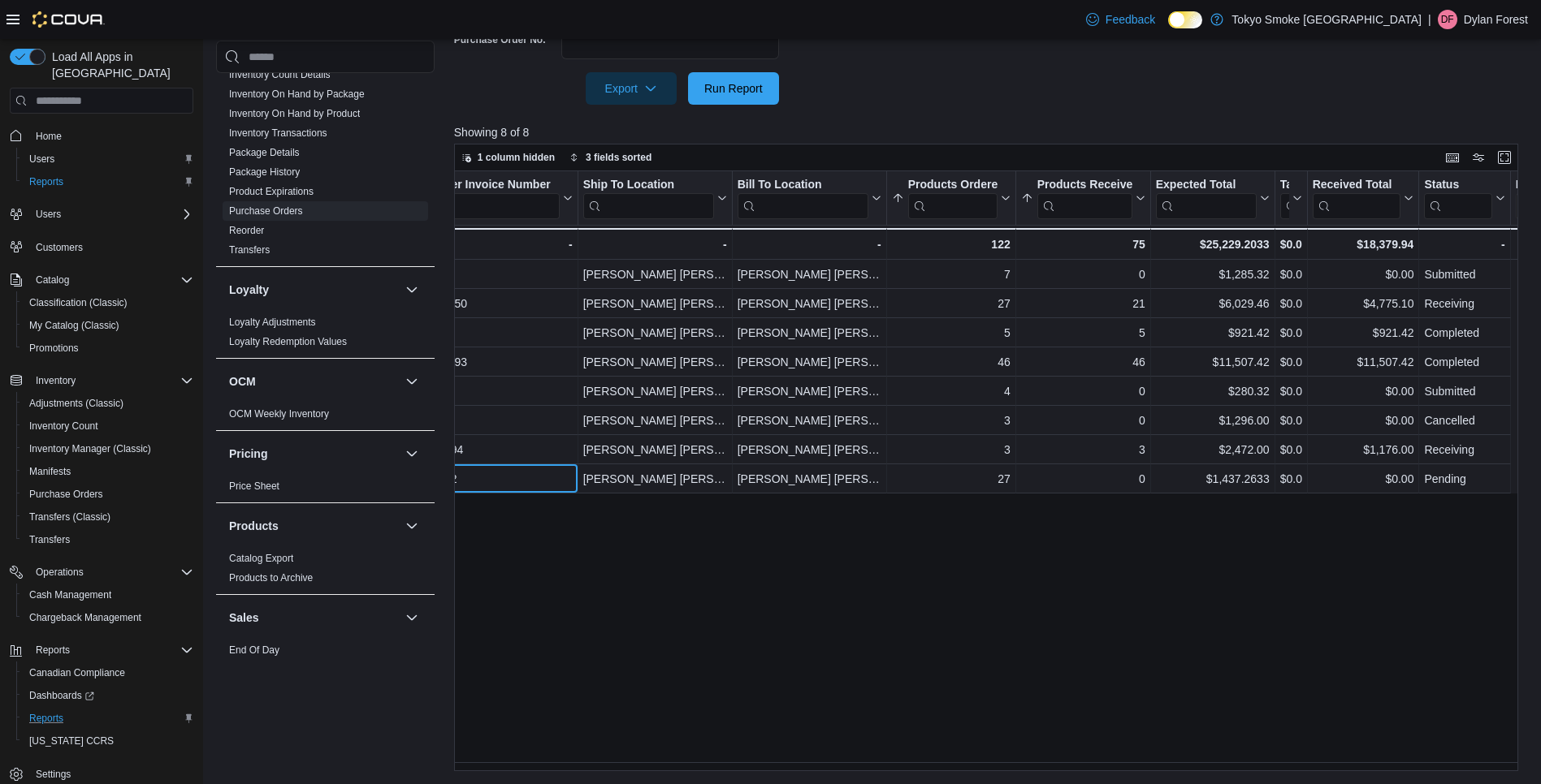
drag, startPoint x: 764, startPoint y: 485, endPoint x: 848, endPoint y: 477, distance: 84.4
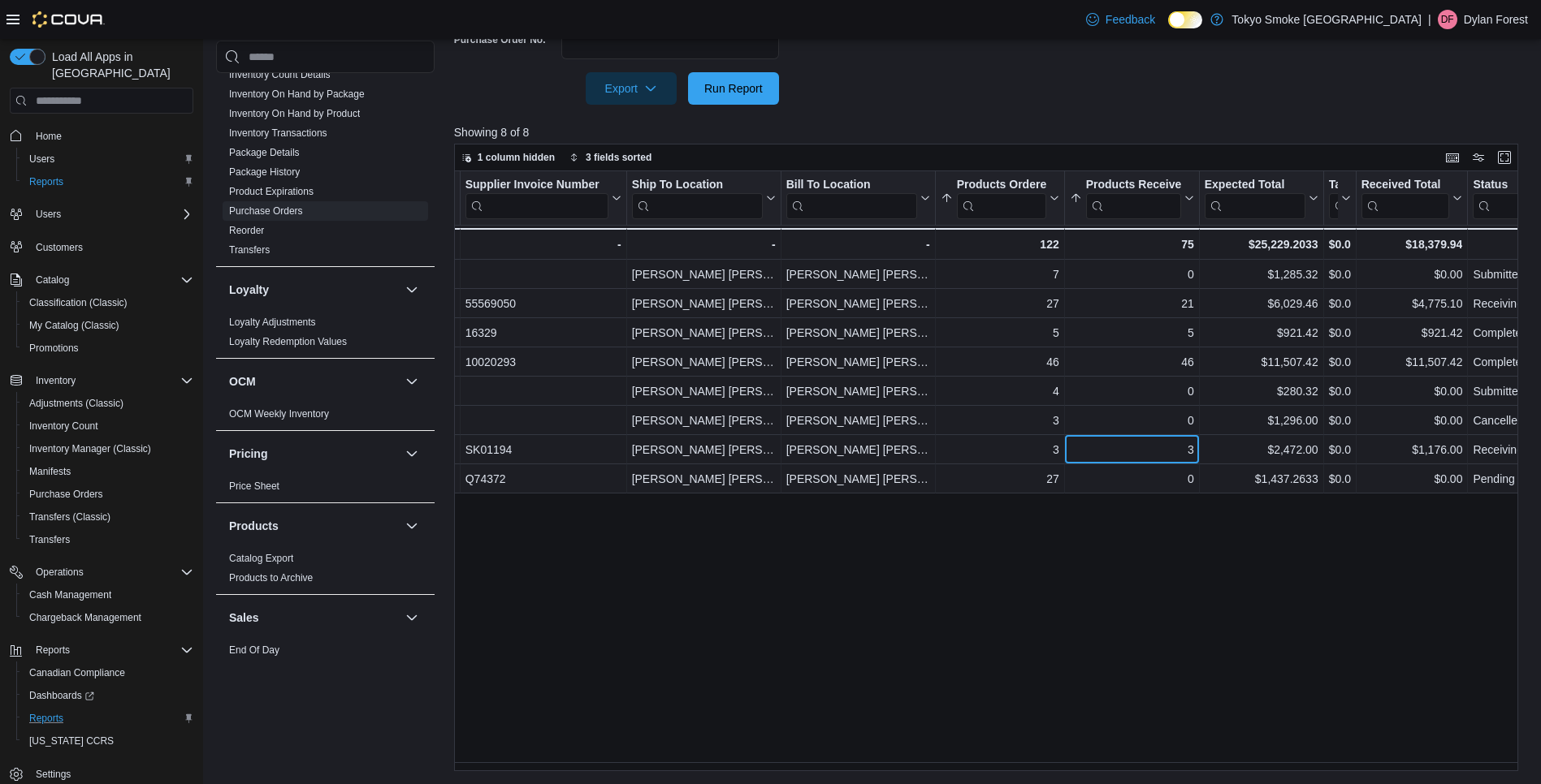
scroll to position [0, 0]
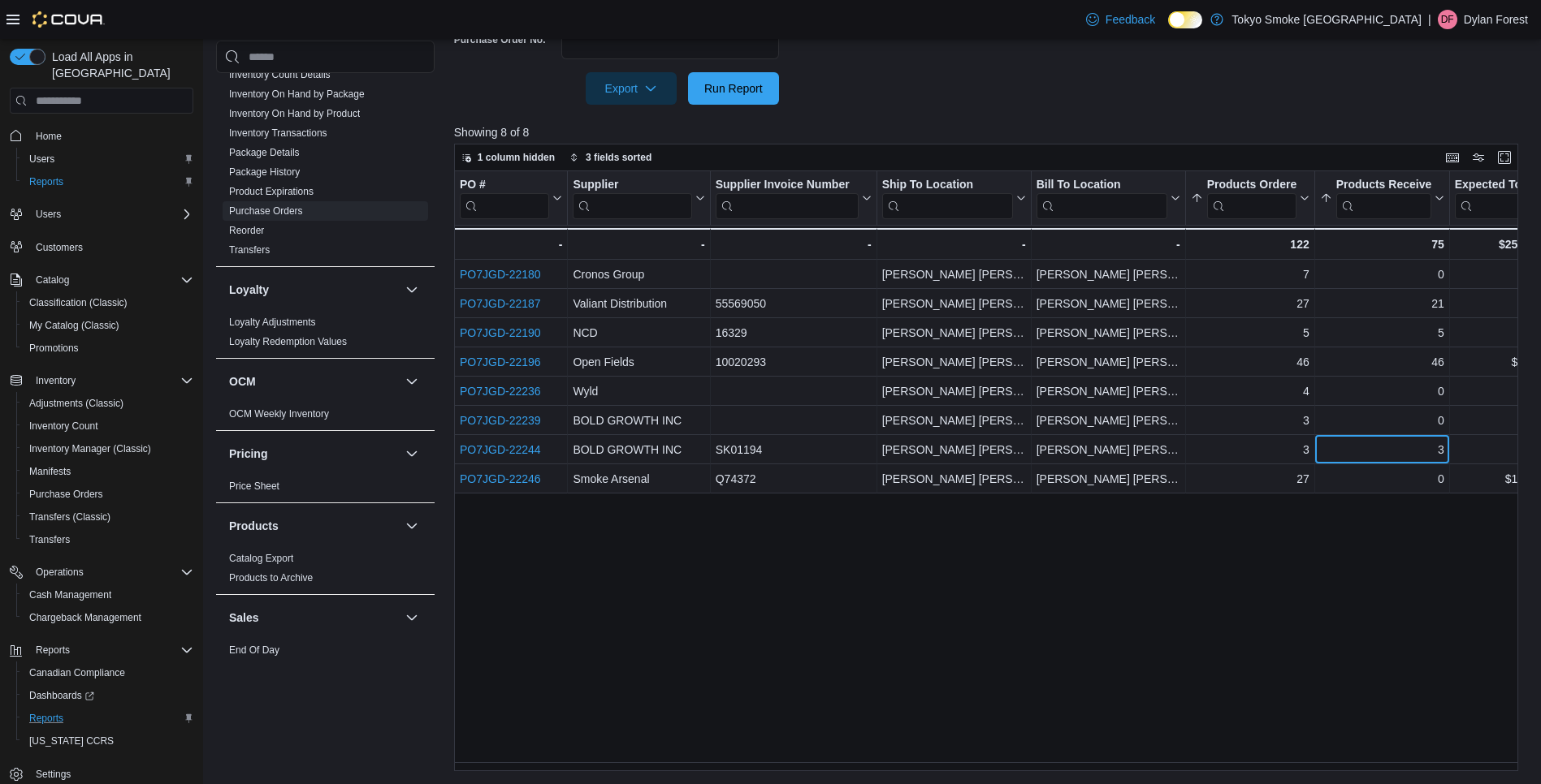
drag, startPoint x: 848, startPoint y: 445, endPoint x: 799, endPoint y: 453, distance: 49.6
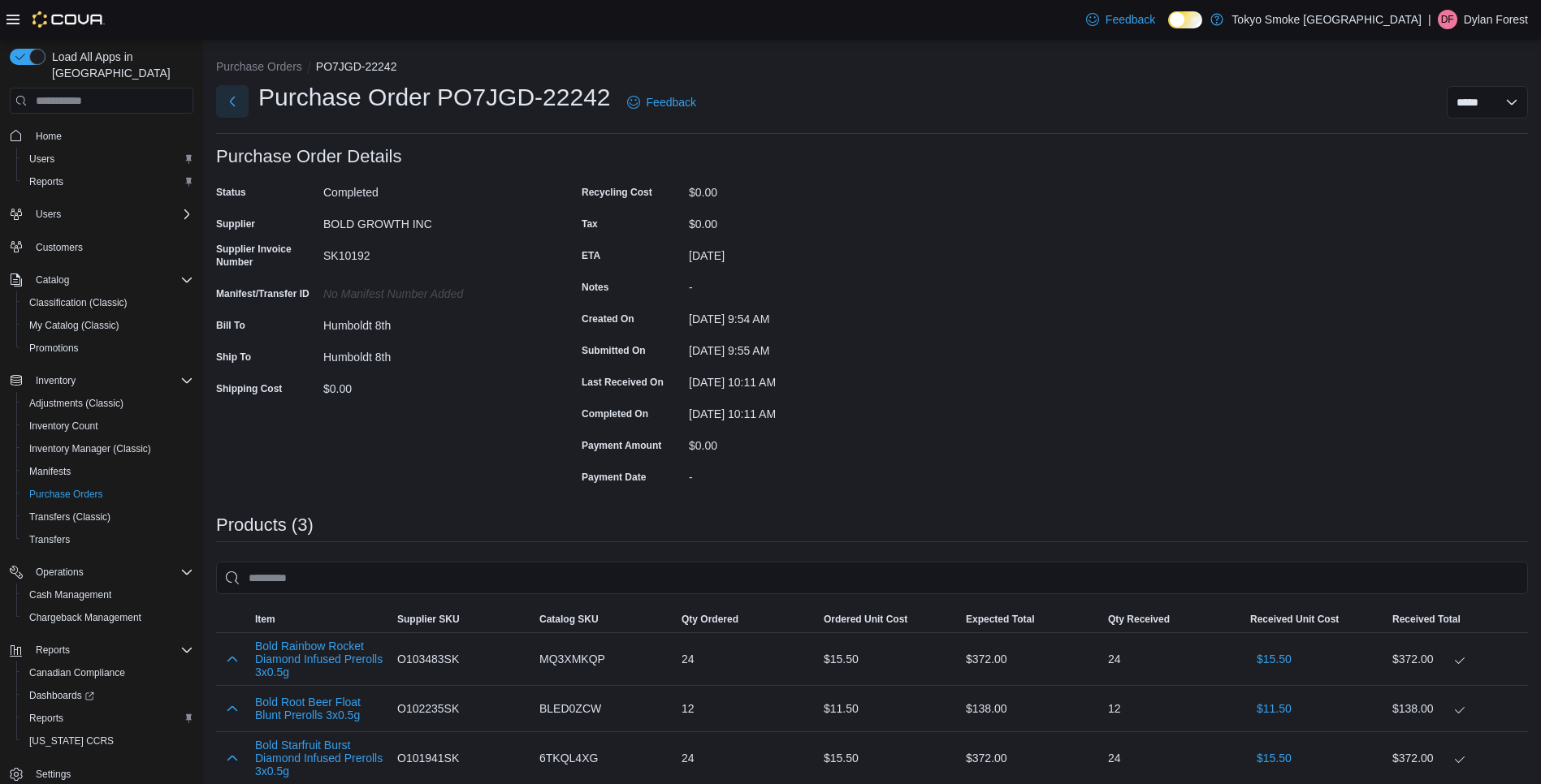
click at [237, 109] on button "Next" at bounding box center [232, 100] width 32 height 32
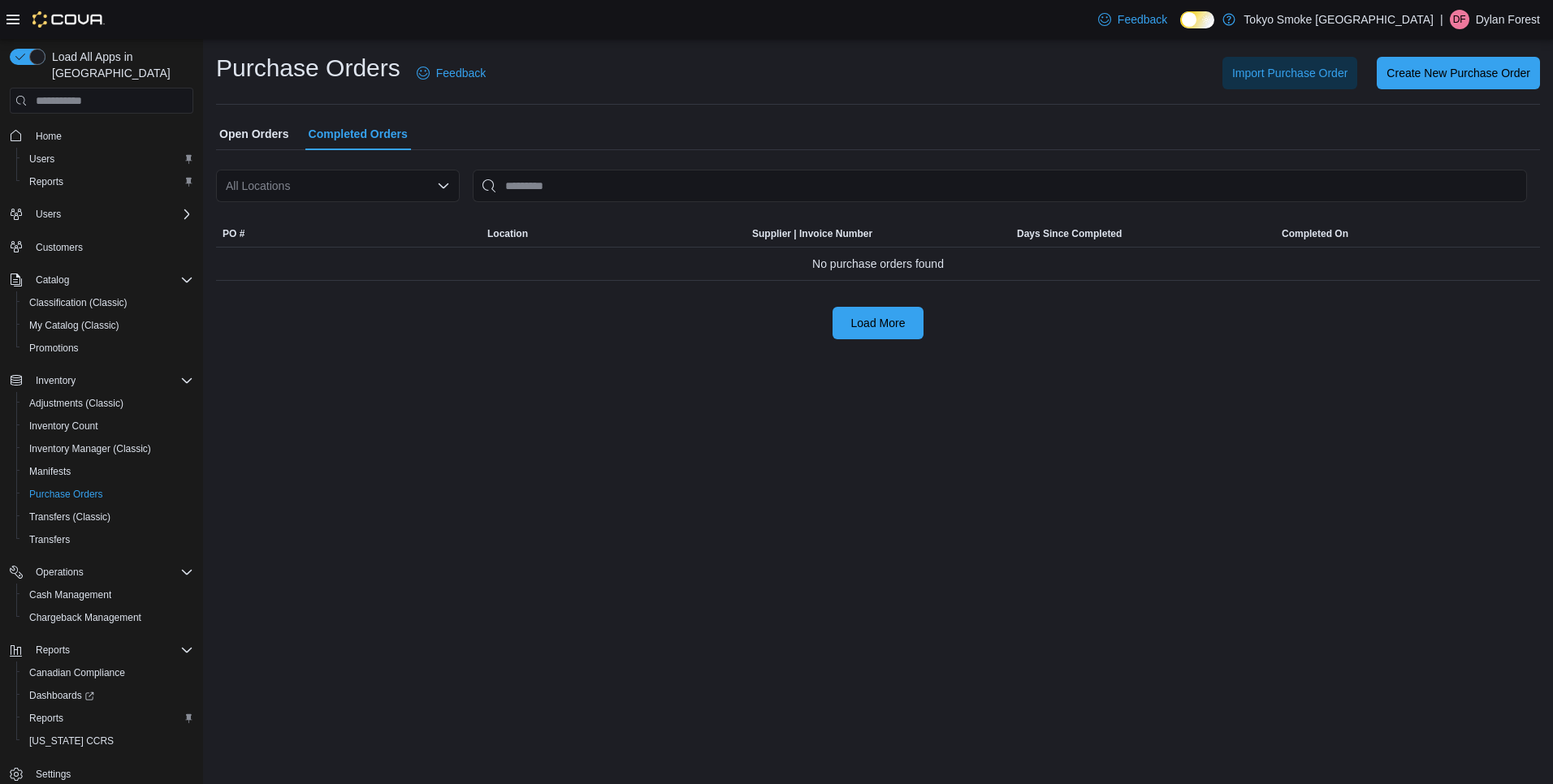
click at [378, 189] on div "All Locations" at bounding box center [338, 185] width 244 height 32
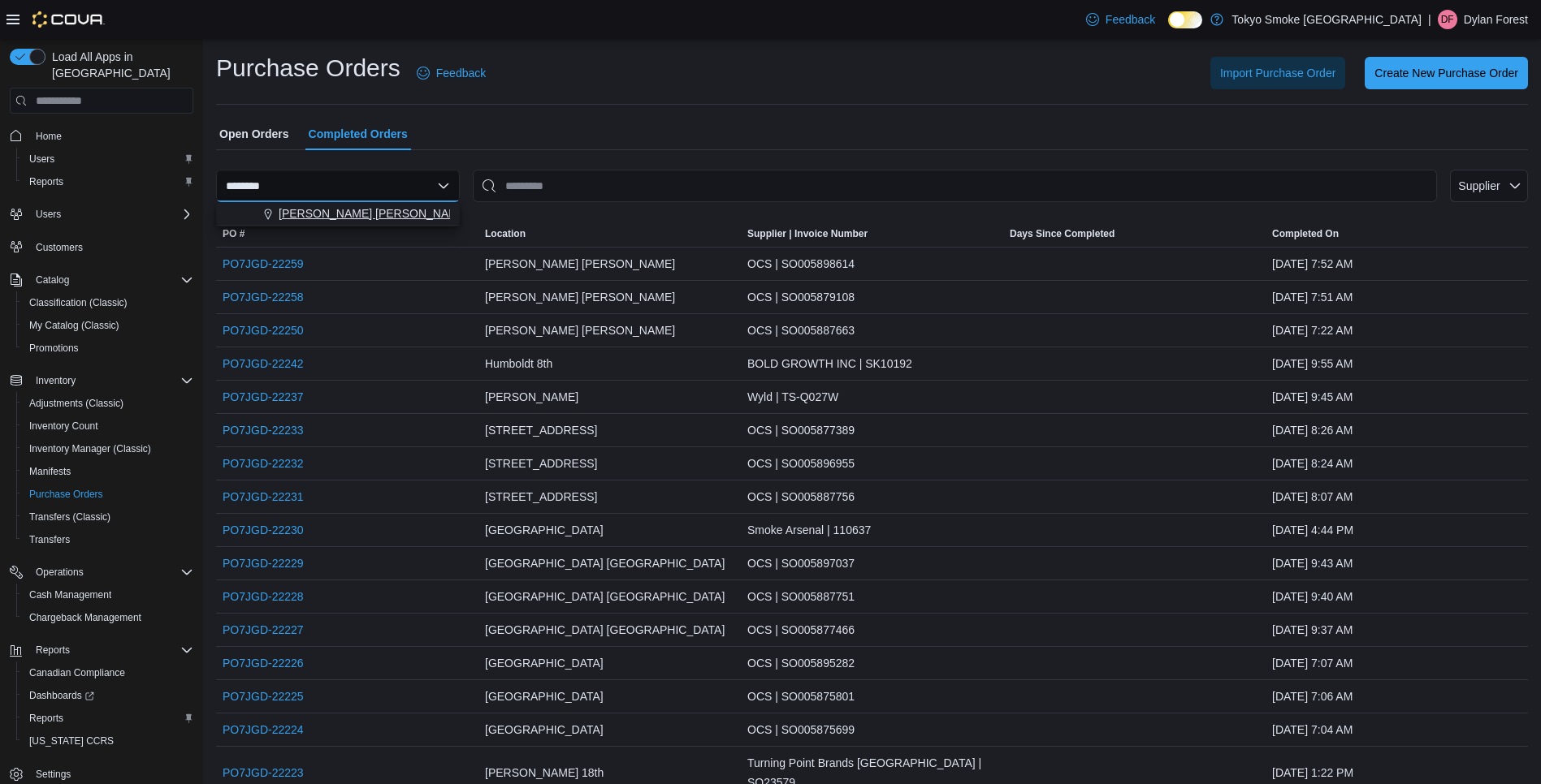
type input "********"
click at [372, 211] on span "Melville Prince William" at bounding box center [374, 214] width 190 height 17
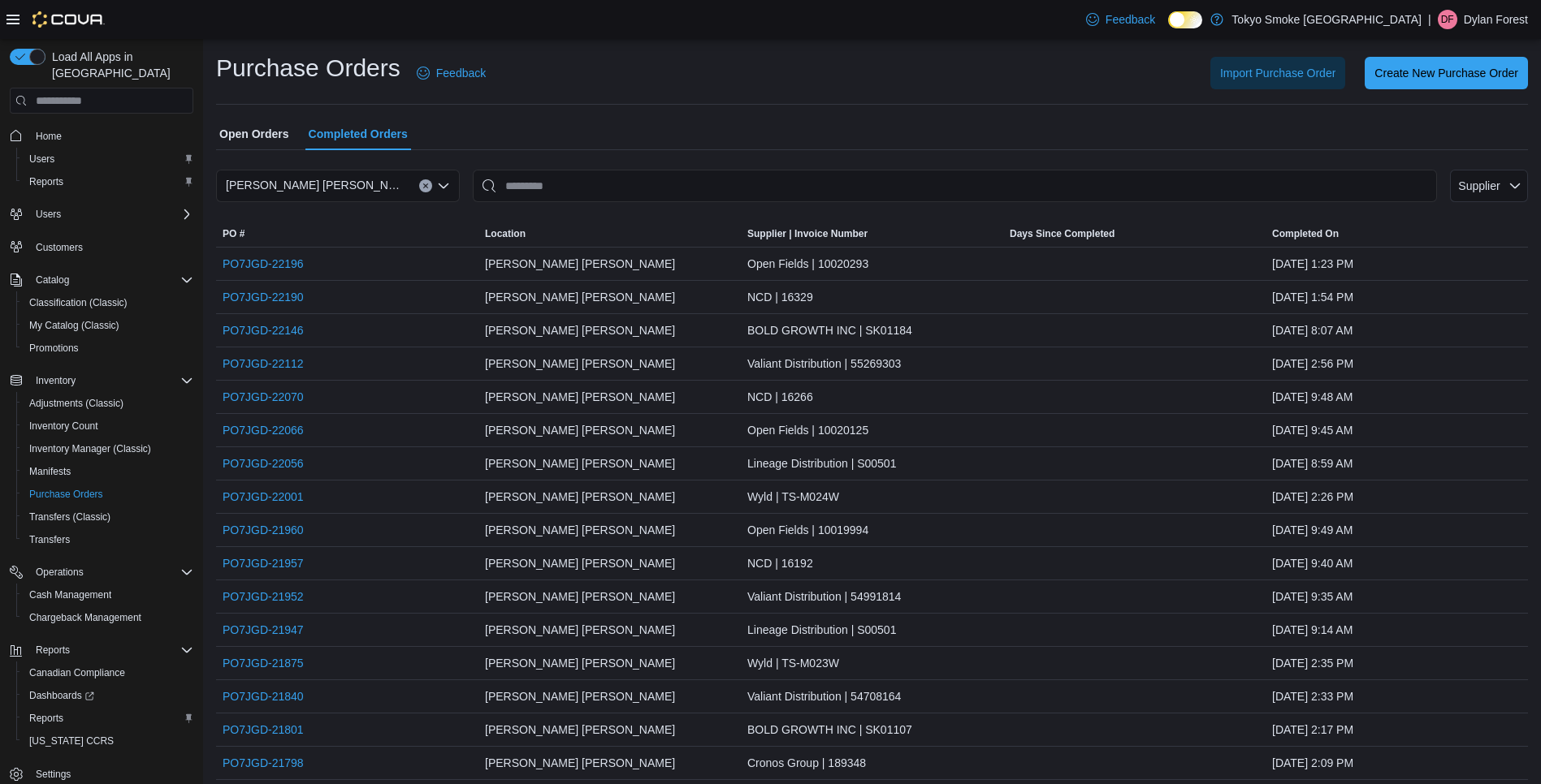
drag, startPoint x: 287, startPoint y: 332, endPoint x: 692, endPoint y: 105, distance: 464.3
click at [708, 101] on div "Purchase Orders Feedback Import Purchase Order Create New Purchase Order" at bounding box center [872, 78] width 1312 height 53
